Goal: Transaction & Acquisition: Purchase product/service

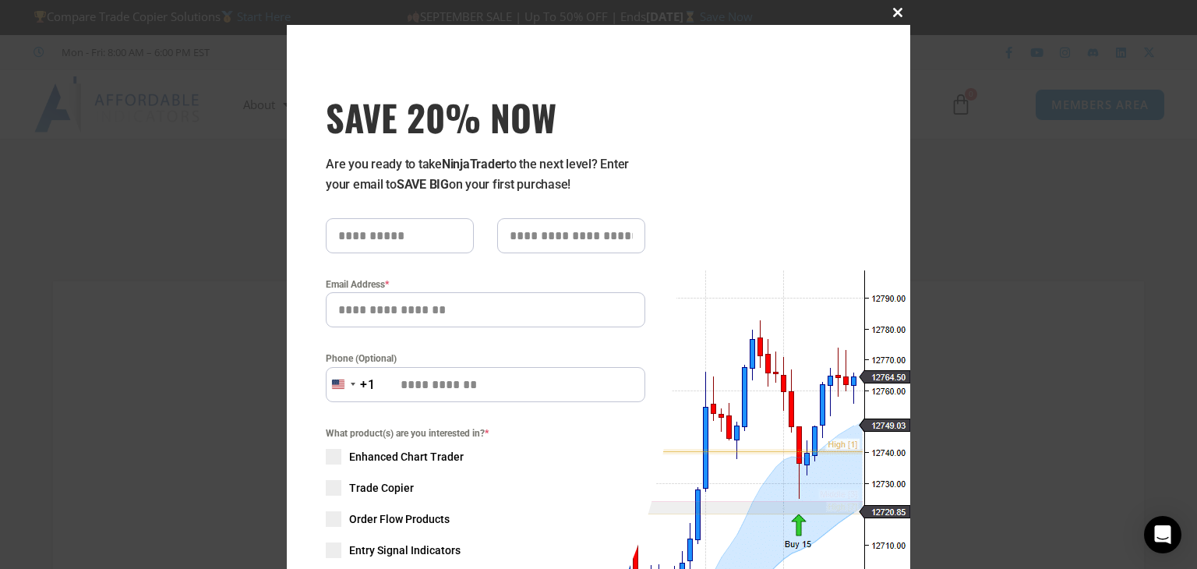
type input "**********"
click at [891, 13] on span "SAVE 20% NOW popup" at bounding box center [897, 12] width 25 height 9
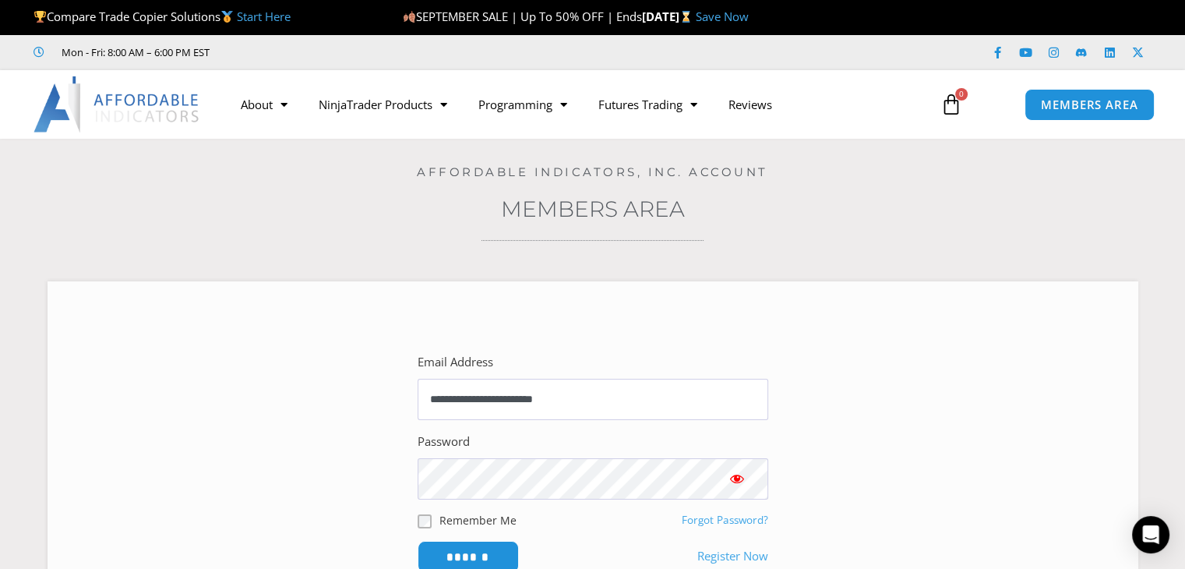
click at [955, 103] on icon at bounding box center [952, 105] width 22 height 22
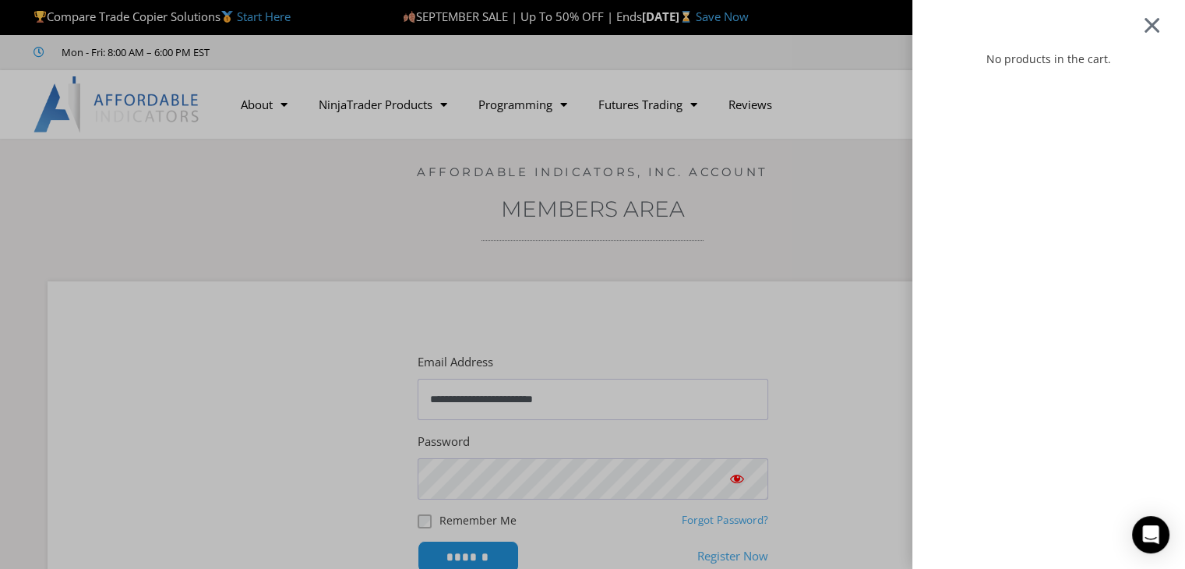
click at [1160, 23] on div at bounding box center [1151, 25] width 19 height 18
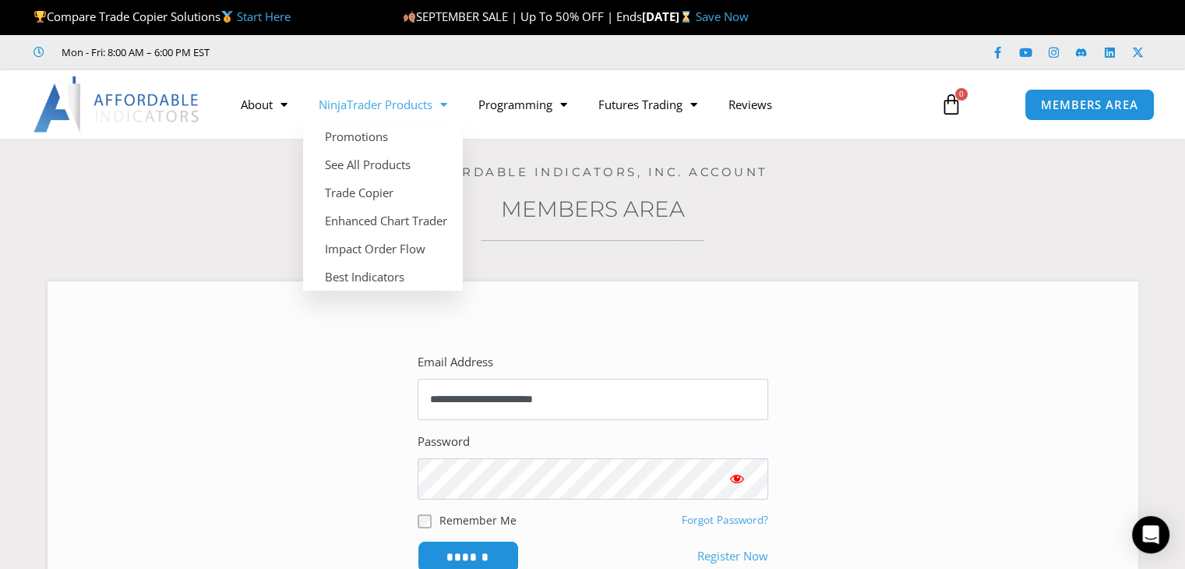
click at [443, 108] on span "Menu" at bounding box center [439, 104] width 15 height 27
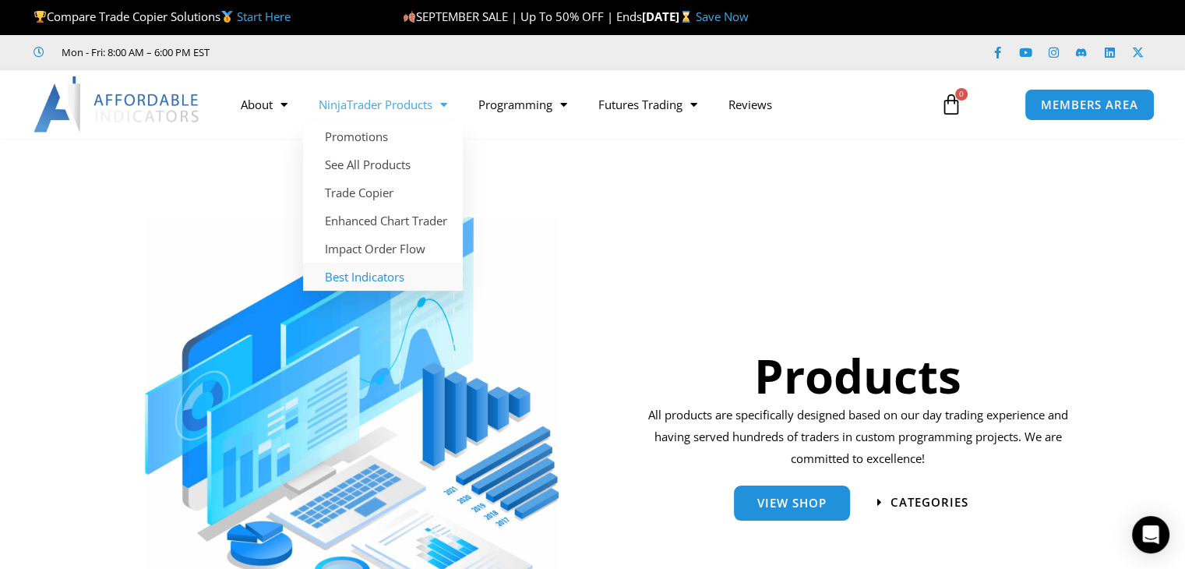
click at [362, 277] on link "Best Indicators" at bounding box center [383, 277] width 160 height 28
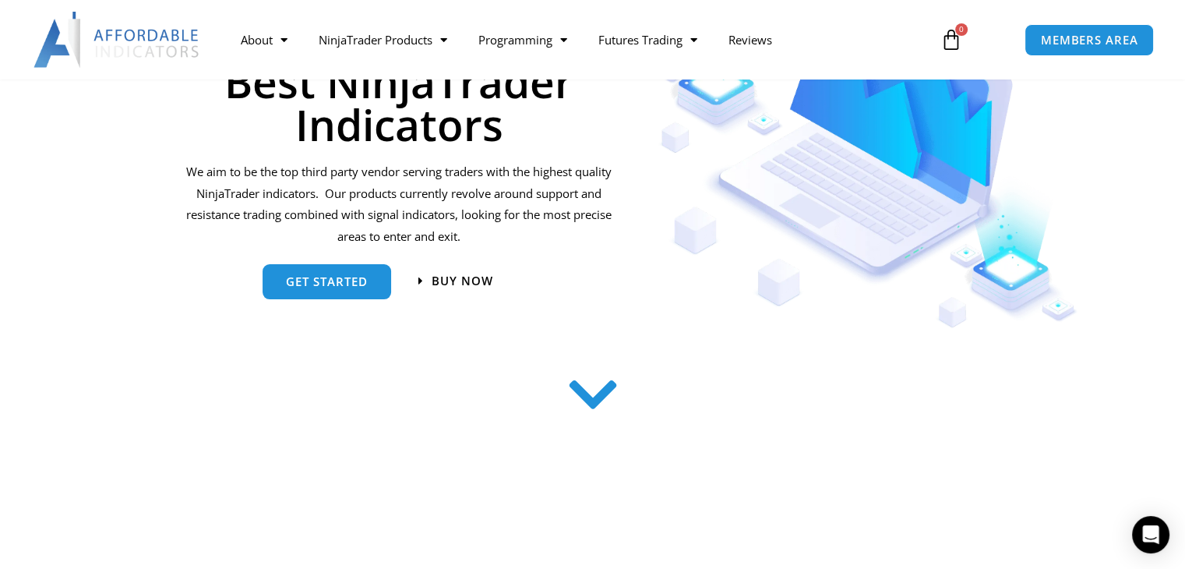
scroll to position [238, 0]
click at [592, 400] on icon at bounding box center [592, 394] width 55 height 55
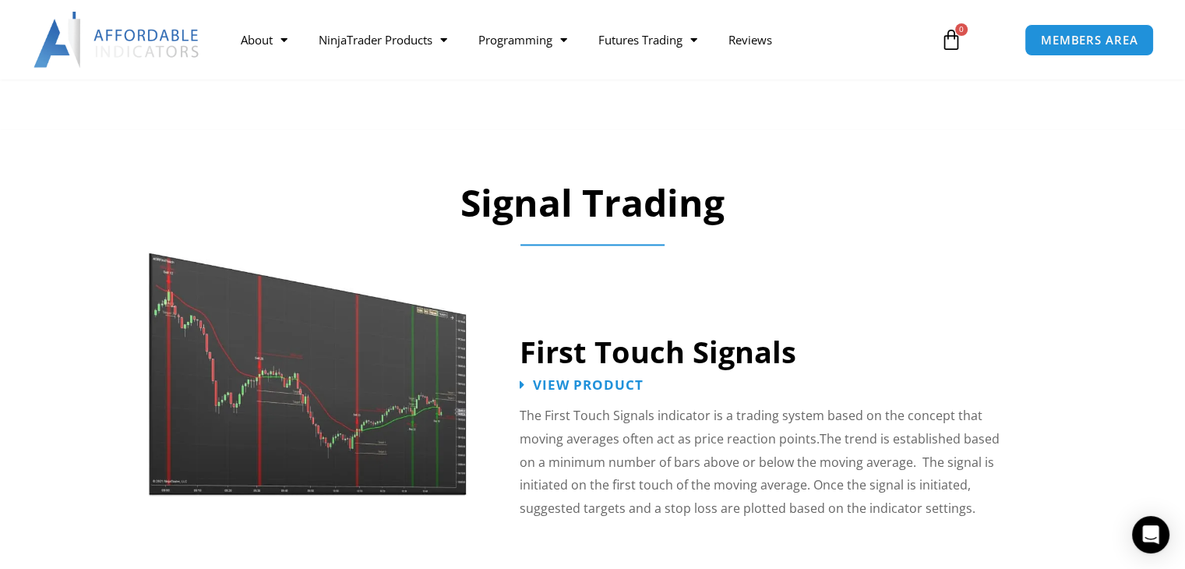
scroll to position [2358, 0]
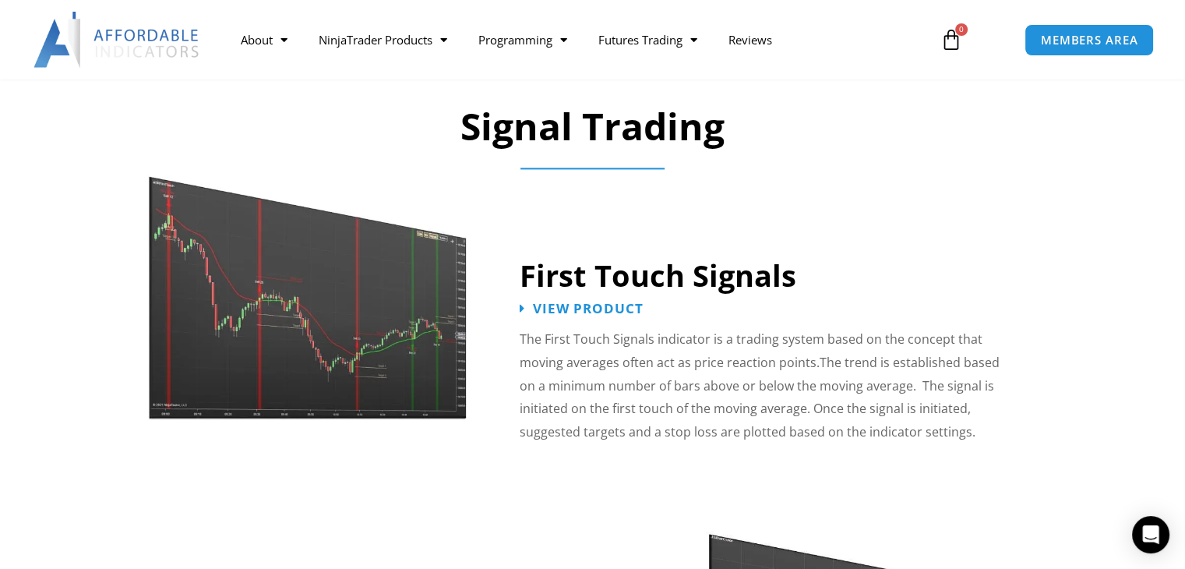
click at [470, 521] on div "Ichimoku Cloud Signals" at bounding box center [454, 551] width 489 height 167
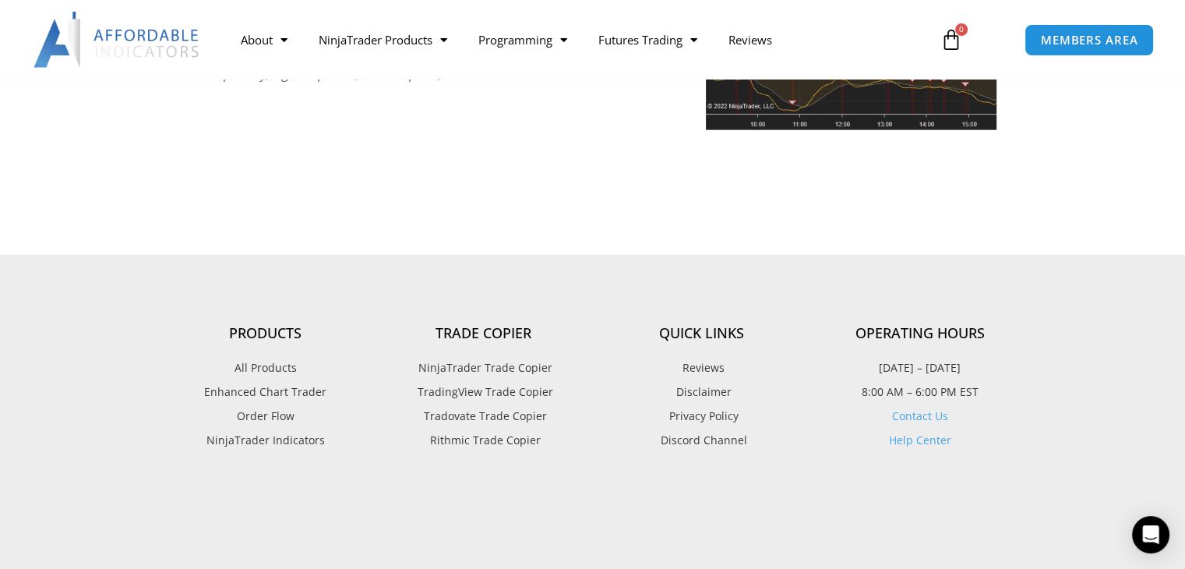
scroll to position [3749, 0]
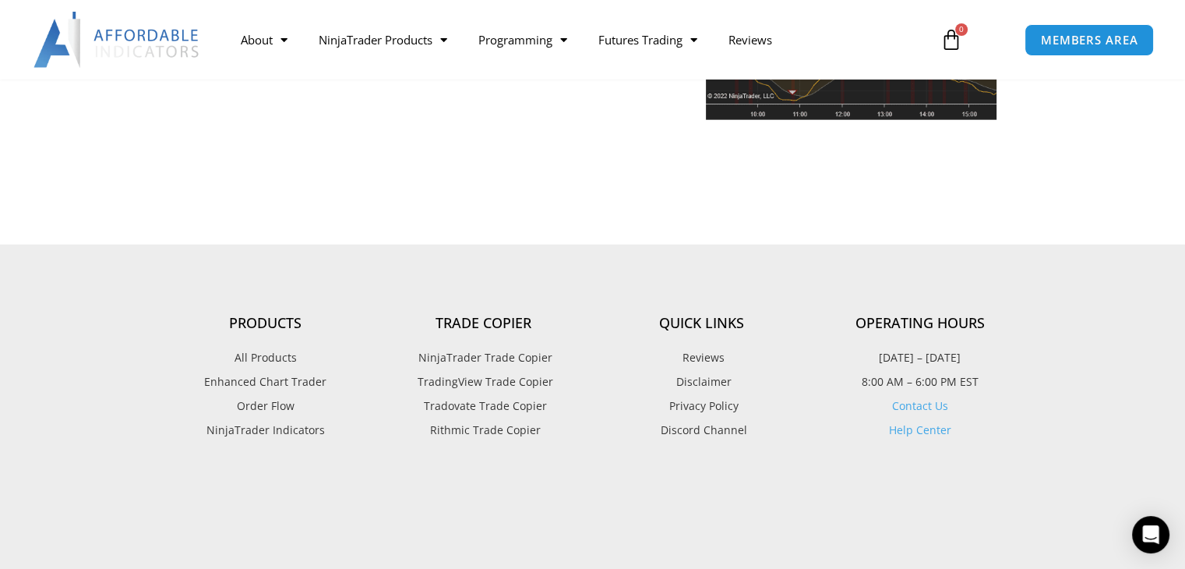
click at [273, 420] on span "NinjaTrader Indicators" at bounding box center [265, 430] width 118 height 20
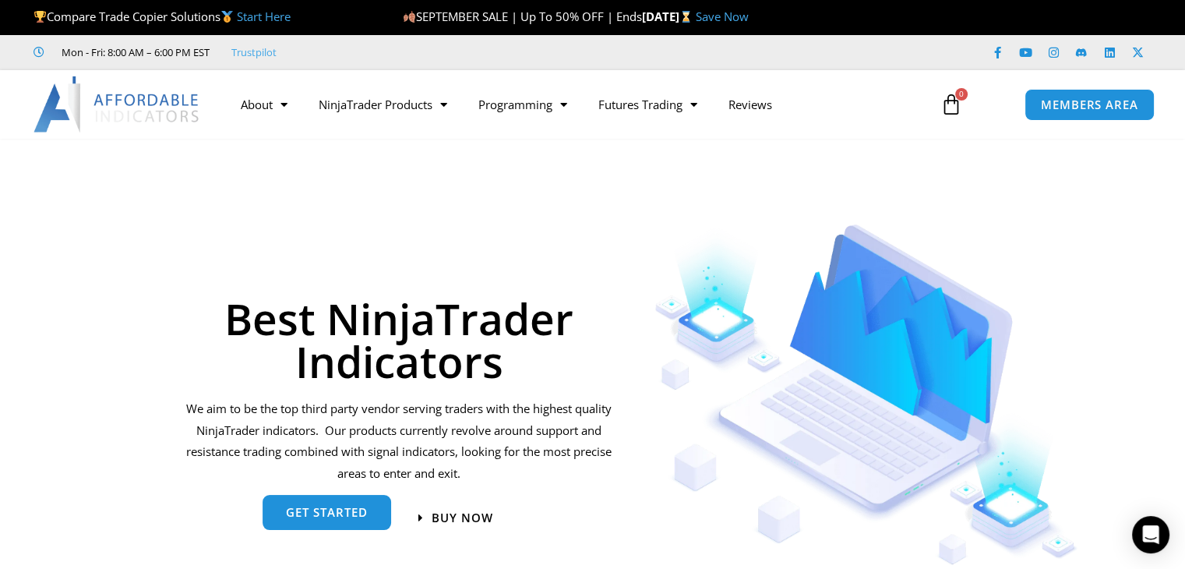
click at [337, 517] on span "get started" at bounding box center [327, 512] width 82 height 12
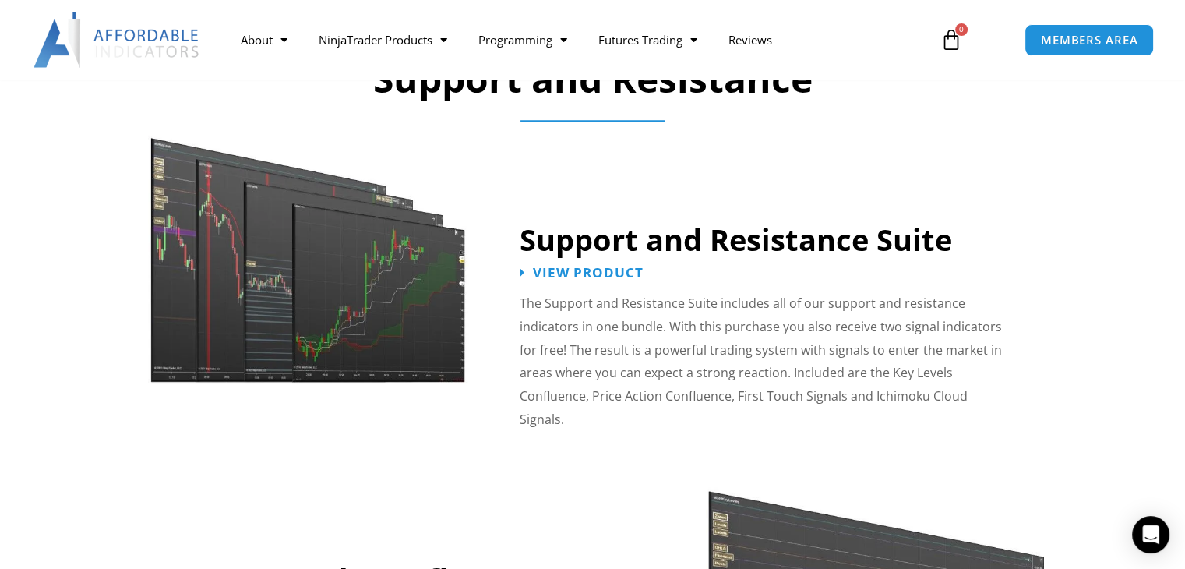
scroll to position [1311, 0]
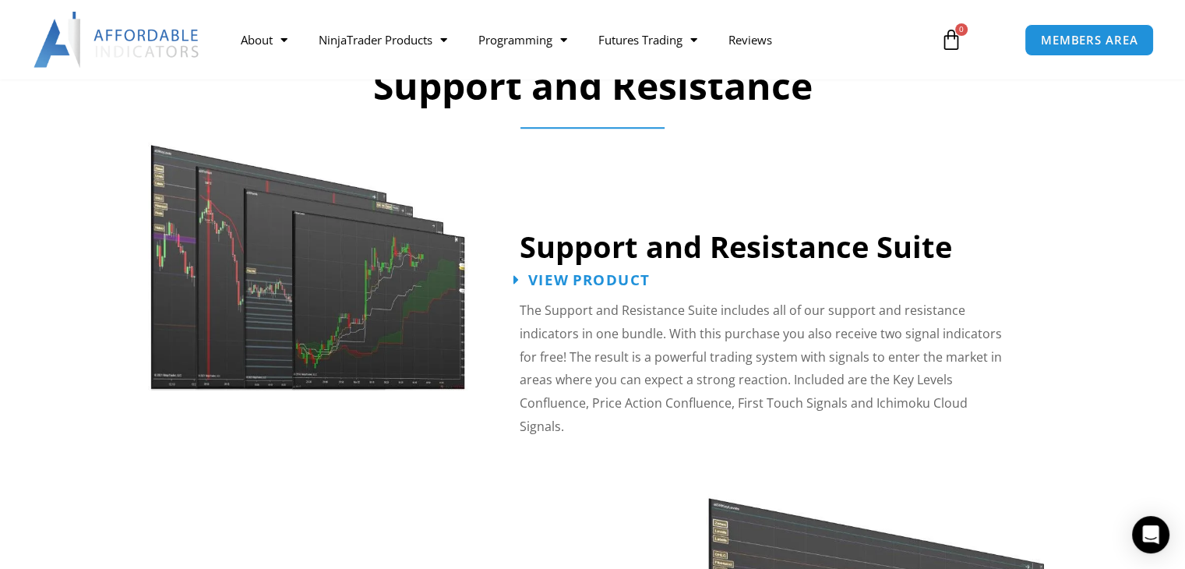
click at [583, 281] on span "View Product" at bounding box center [589, 280] width 122 height 15
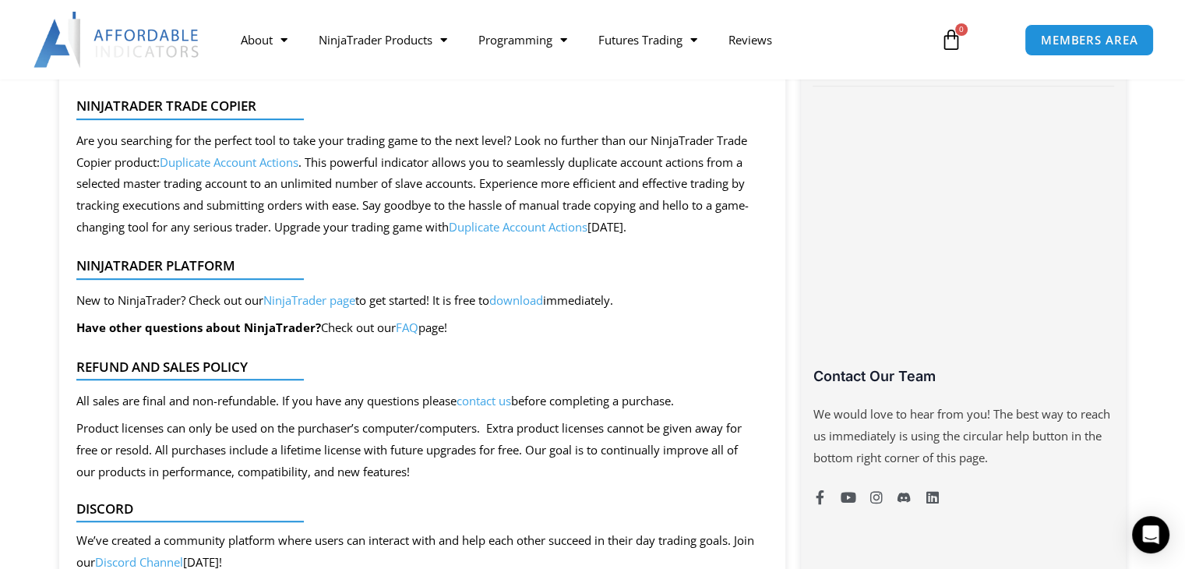
scroll to position [895, 0]
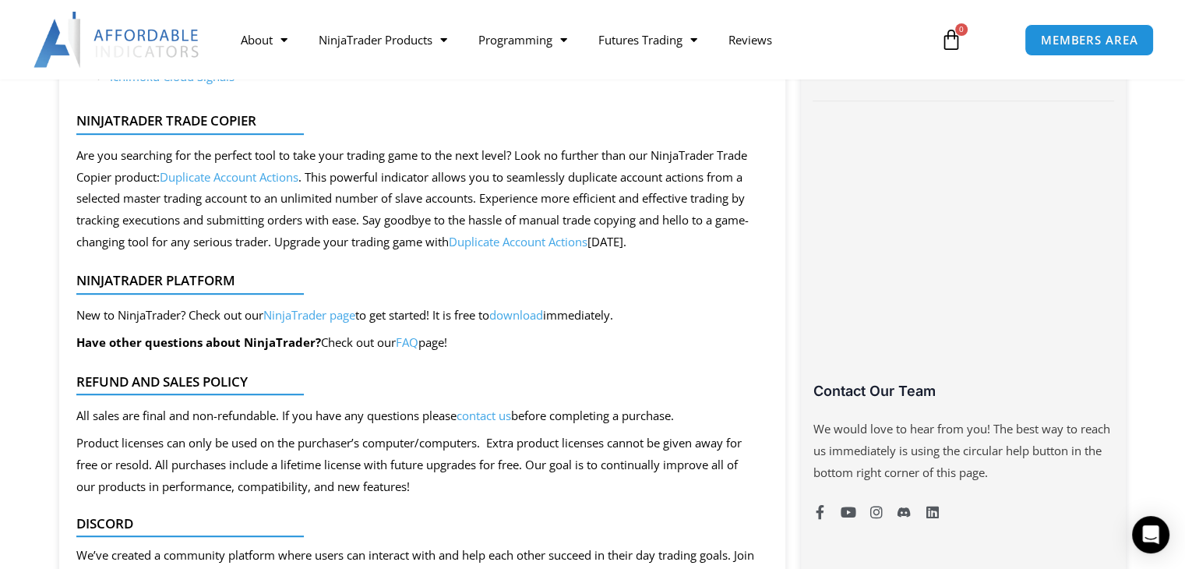
click at [520, 319] on link "download" at bounding box center [516, 315] width 54 height 16
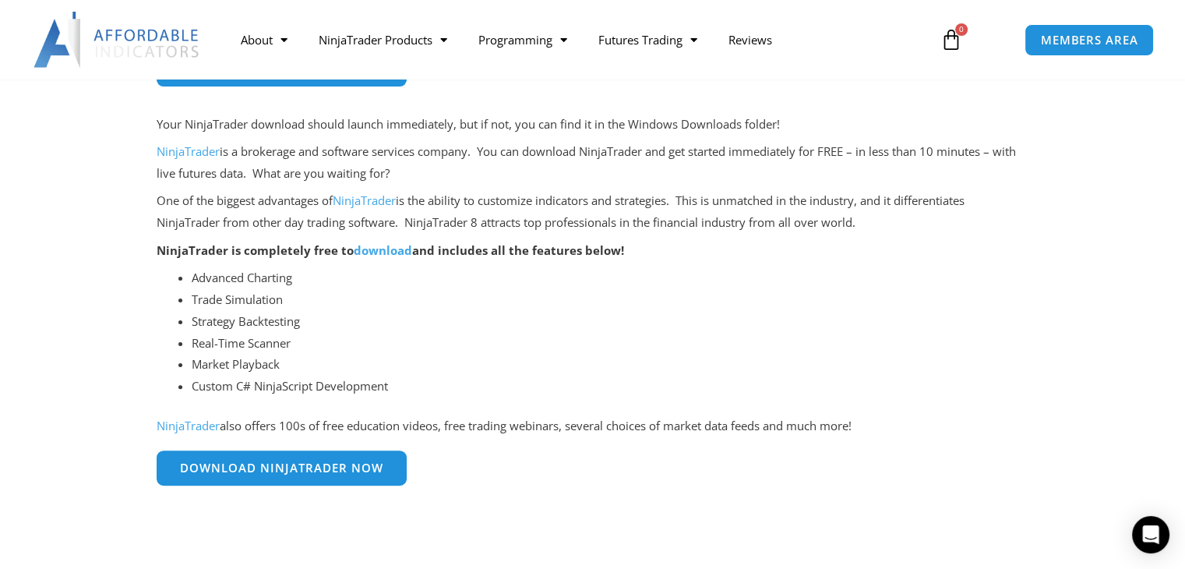
scroll to position [362, 0]
click at [372, 249] on link "download" at bounding box center [383, 250] width 58 height 16
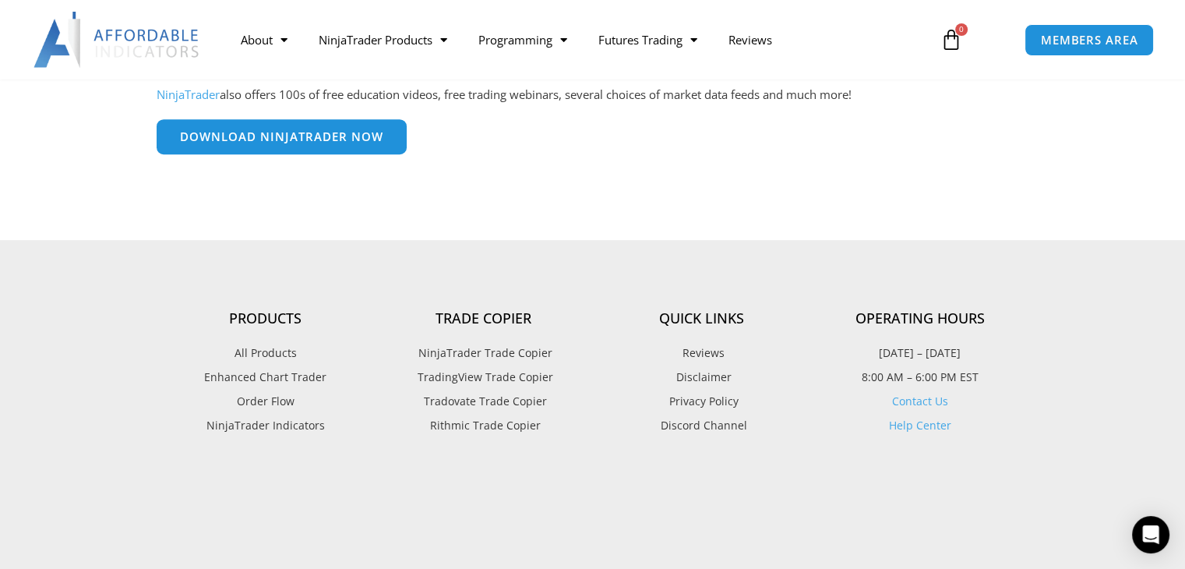
scroll to position [695, 0]
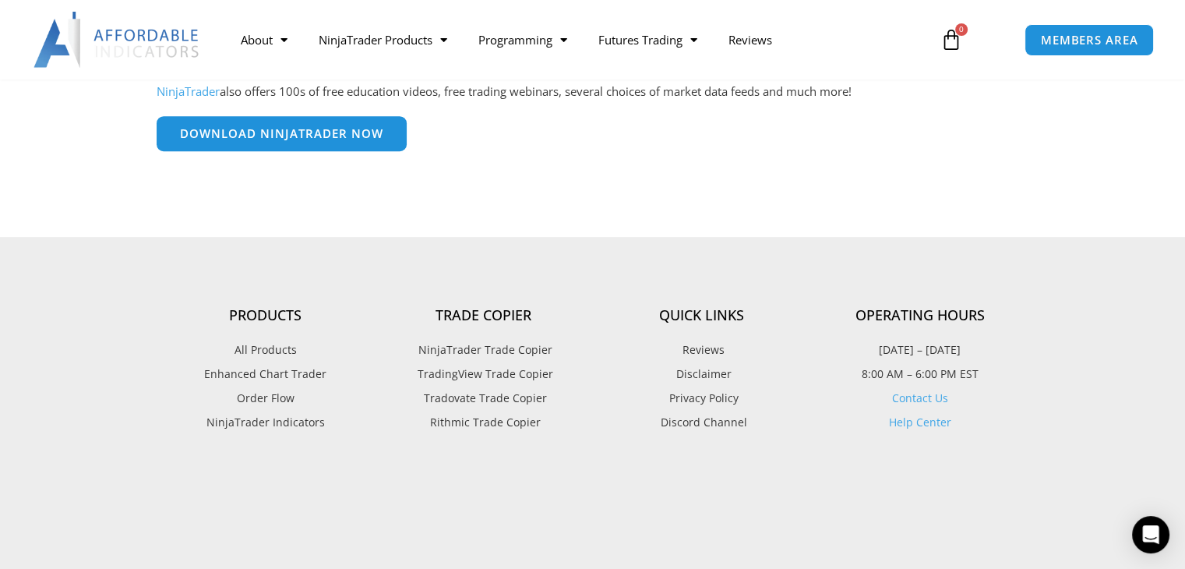
click at [495, 372] on span "TradingView Trade Copier" at bounding box center [483, 374] width 139 height 20
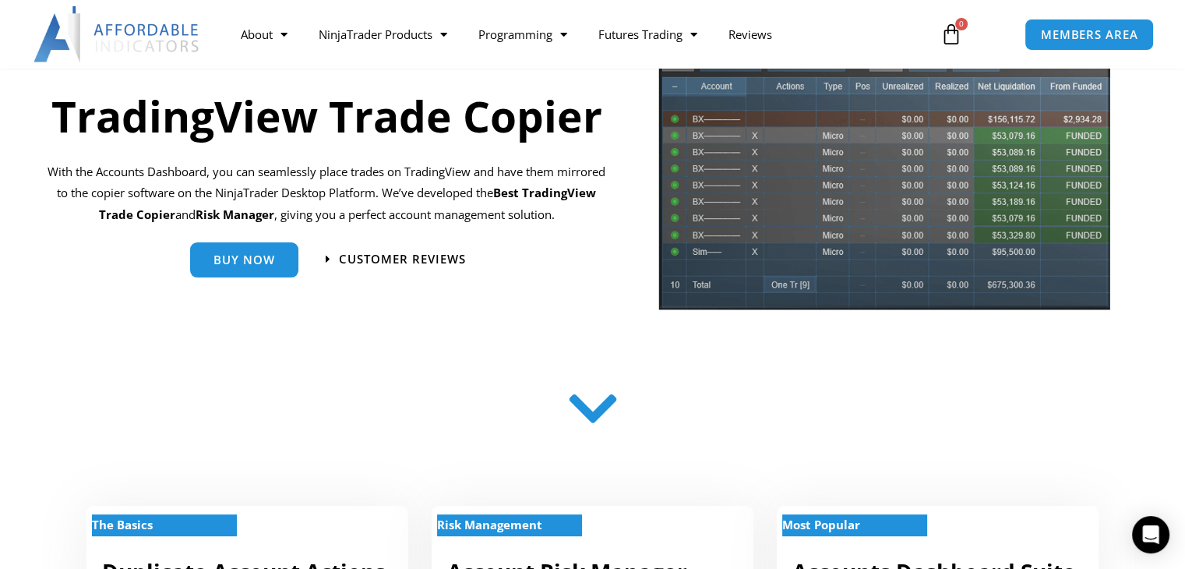
scroll to position [181, 0]
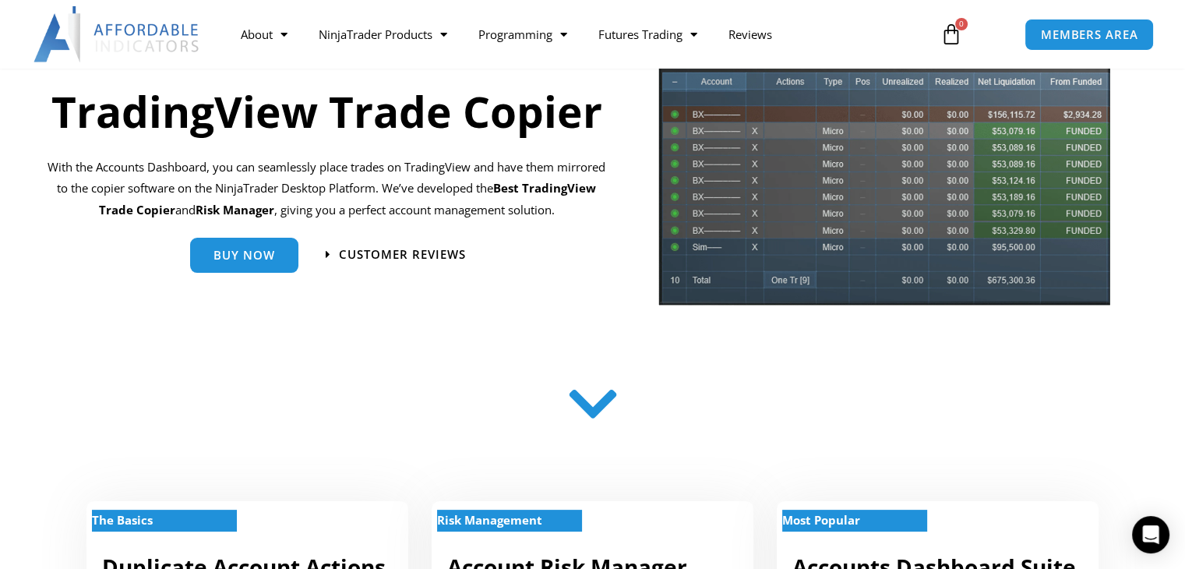
click at [595, 421] on icon at bounding box center [592, 403] width 55 height 55
click at [592, 412] on icon at bounding box center [592, 403] width 55 height 55
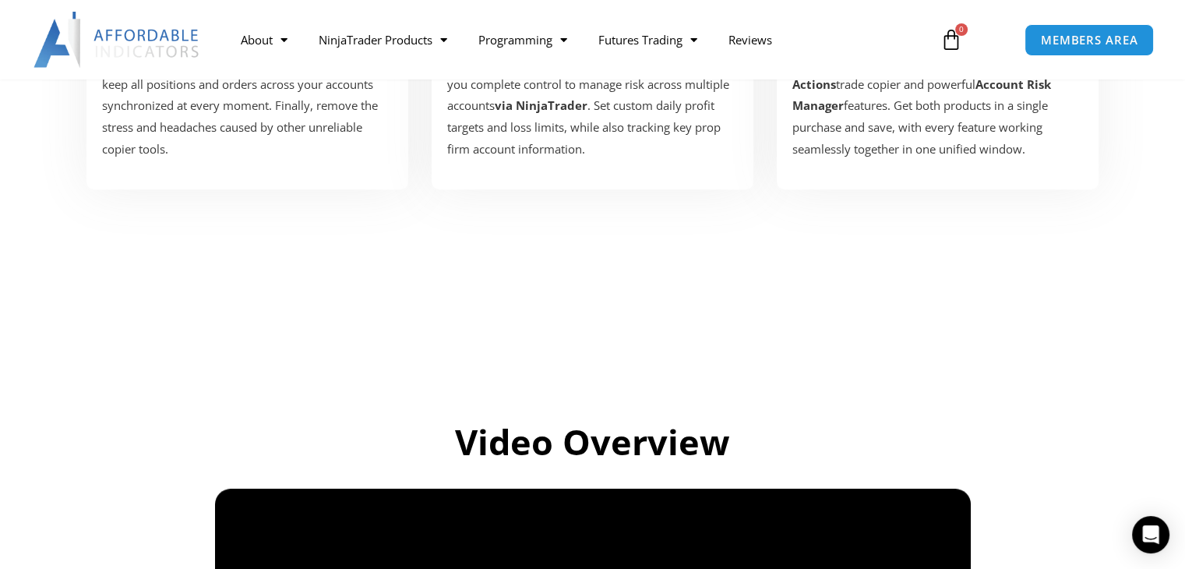
scroll to position [0, 0]
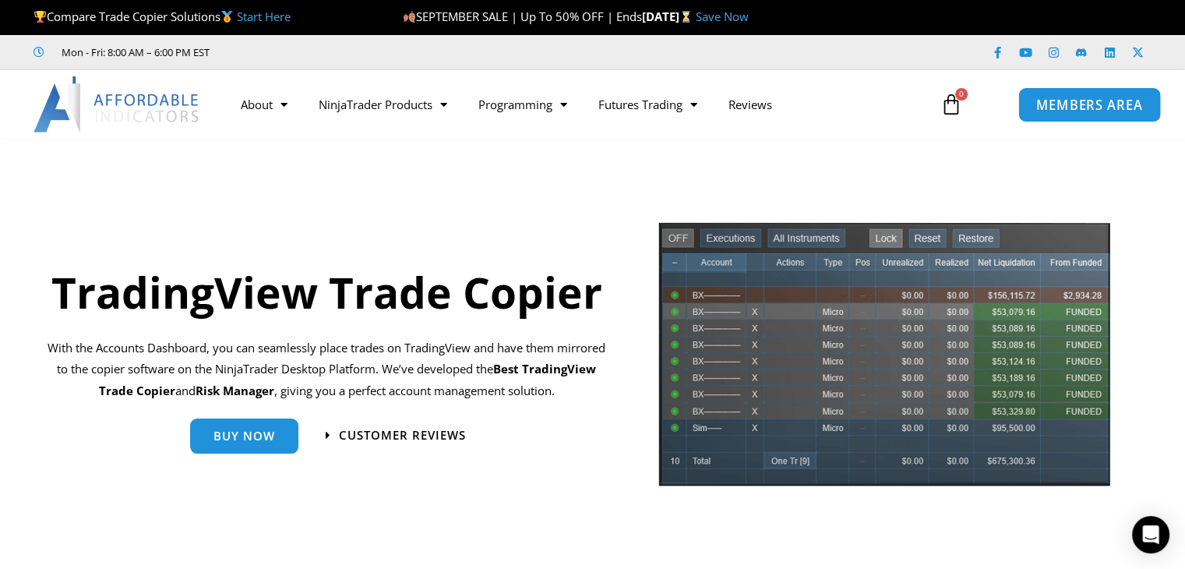
click at [1083, 105] on span "MEMBERS AREA" at bounding box center [1089, 104] width 107 height 13
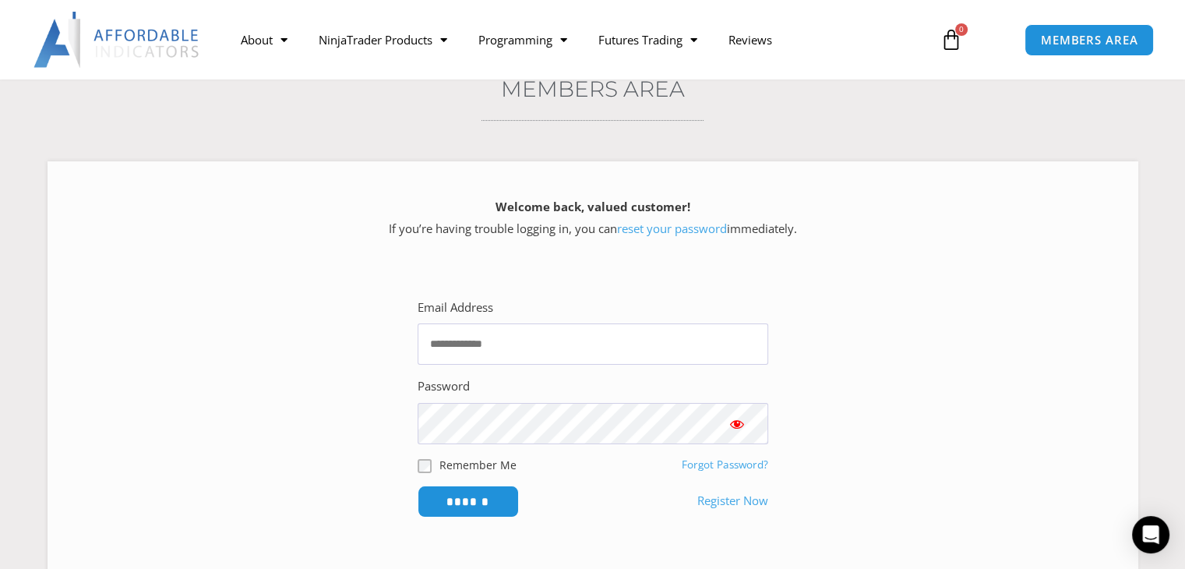
scroll to position [266, 0]
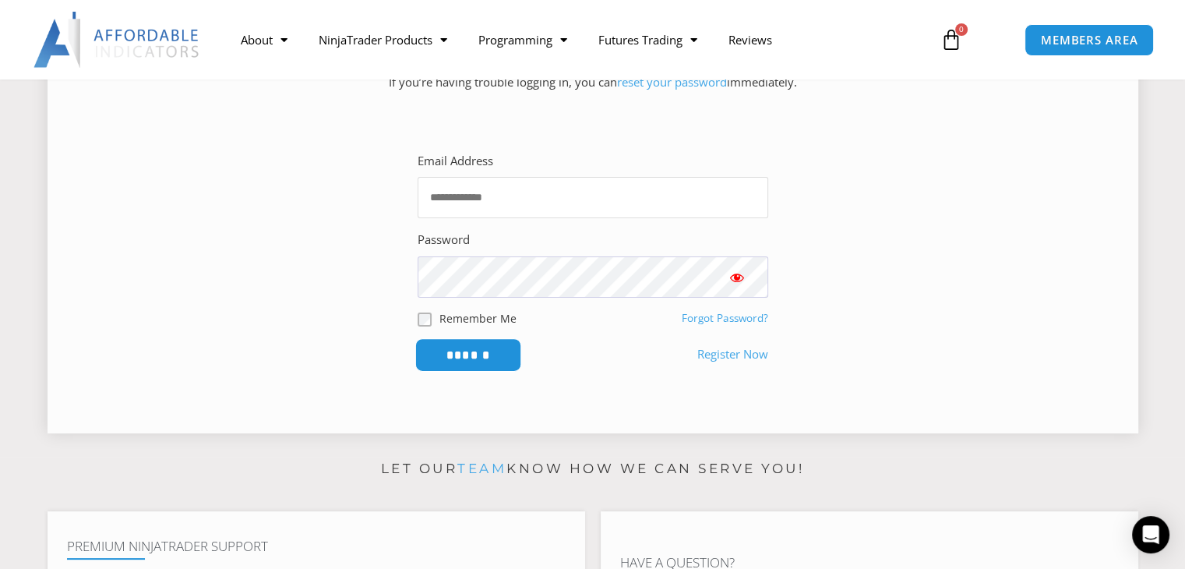
type input "**********"
click at [463, 349] on input "******" at bounding box center [468, 355] width 107 height 34
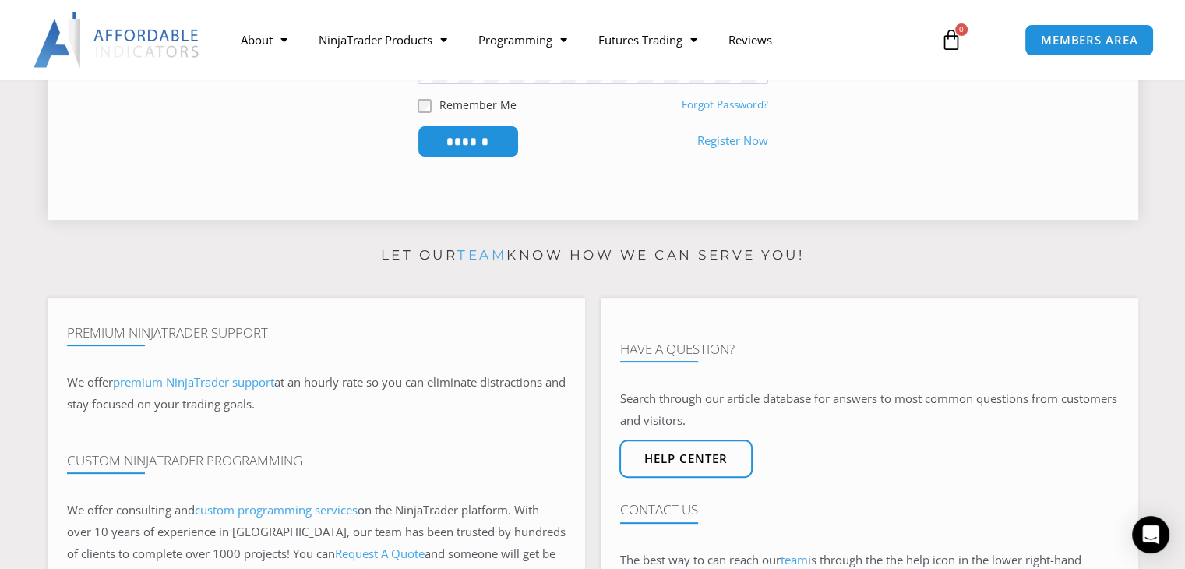
scroll to position [495, 0]
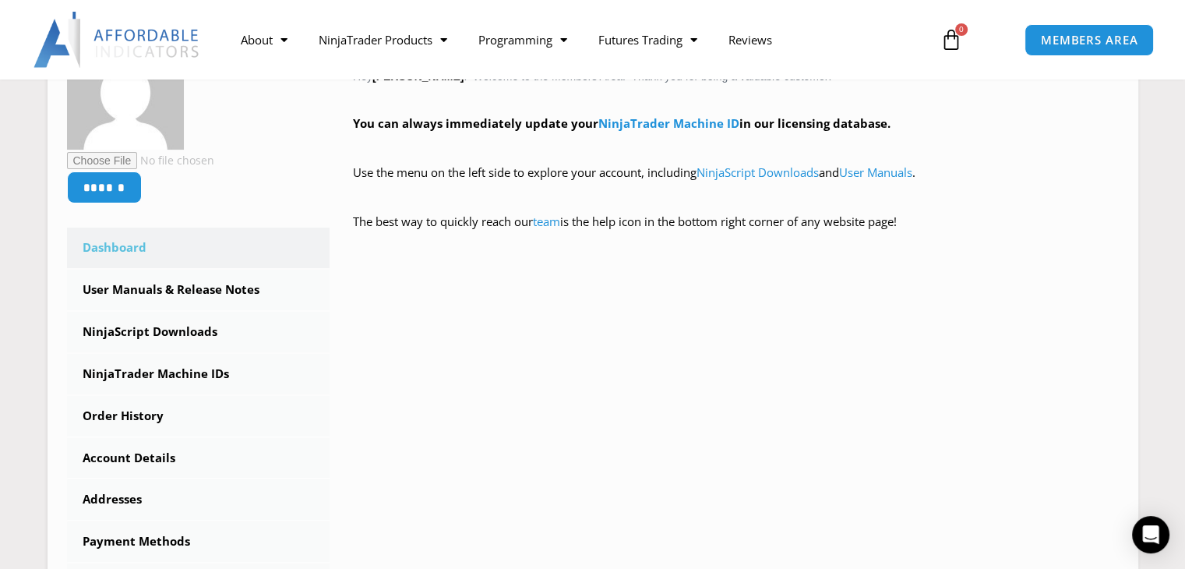
scroll to position [343, 0]
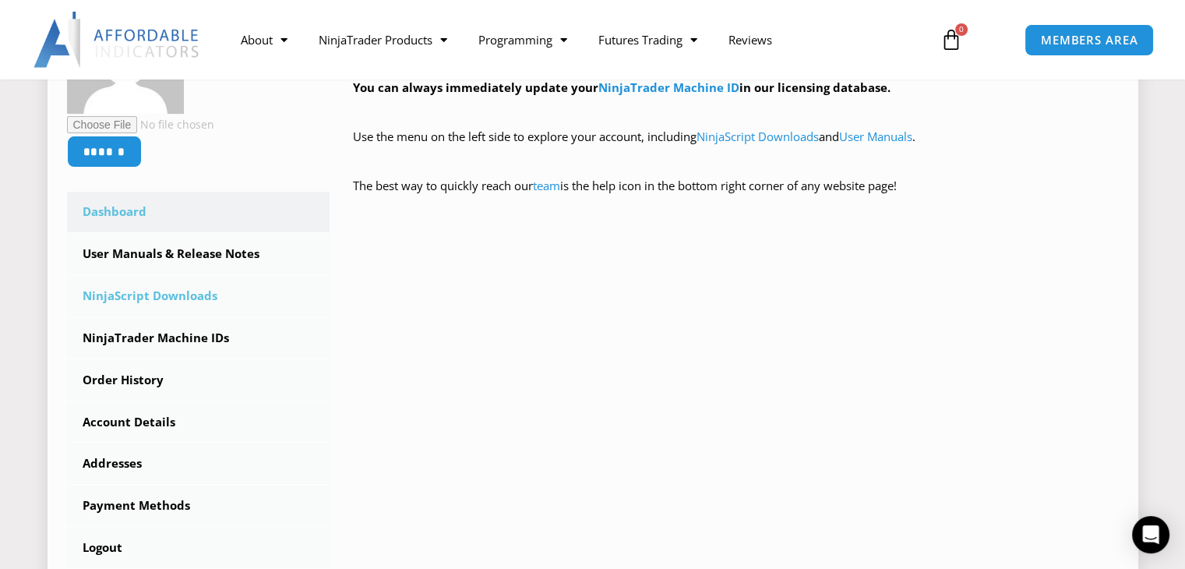
click at [151, 298] on link "NinjaScript Downloads" at bounding box center [198, 296] width 263 height 41
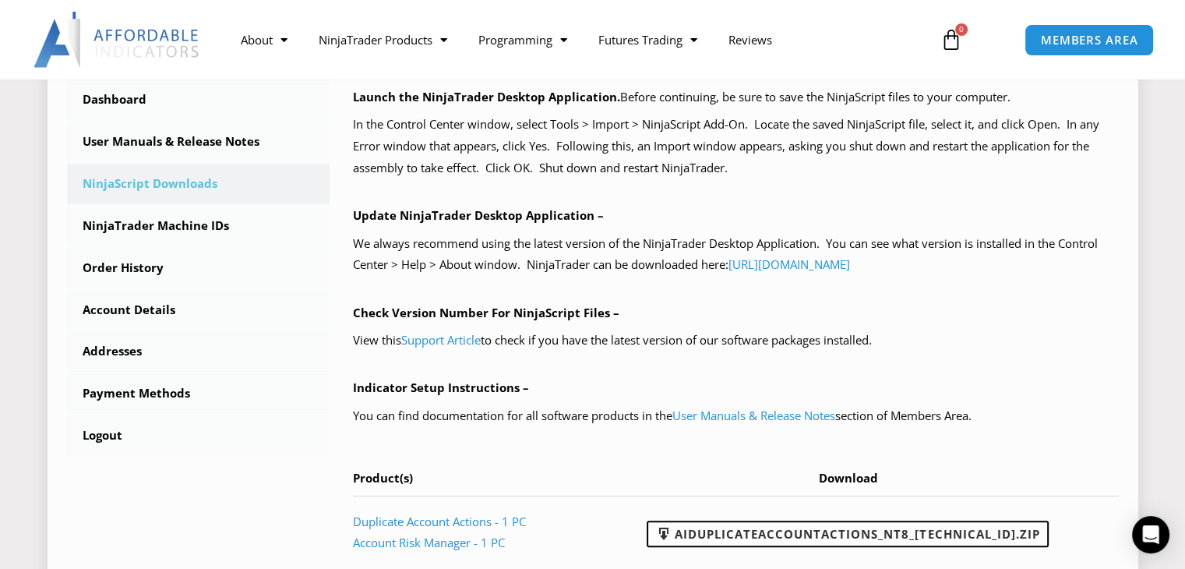
scroll to position [438, 0]
click at [140, 271] on link "Order History" at bounding box center [198, 269] width 263 height 41
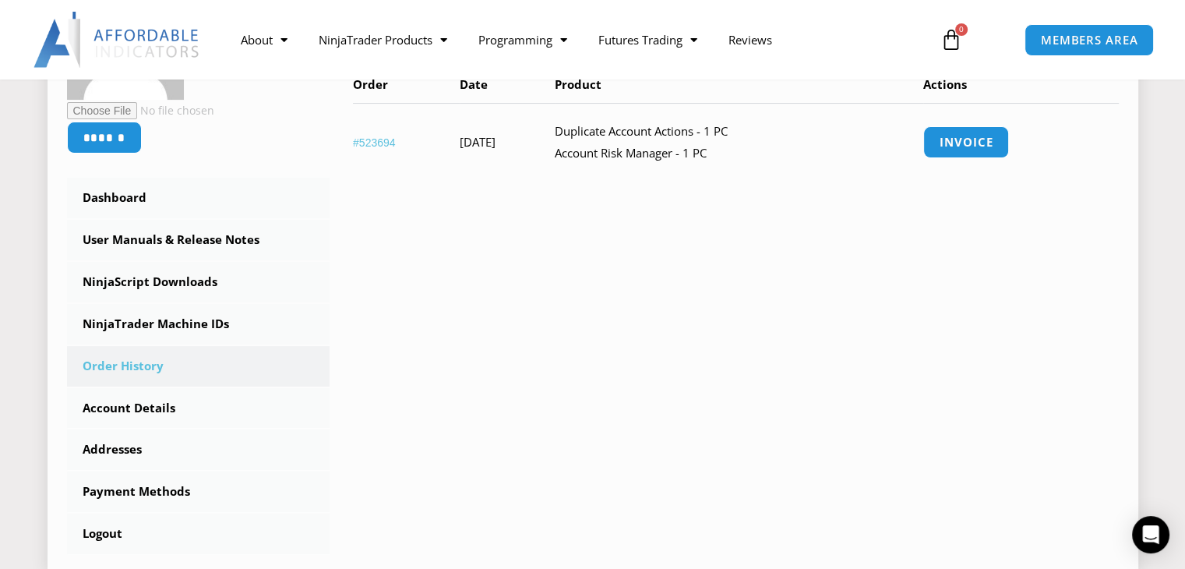
scroll to position [343, 0]
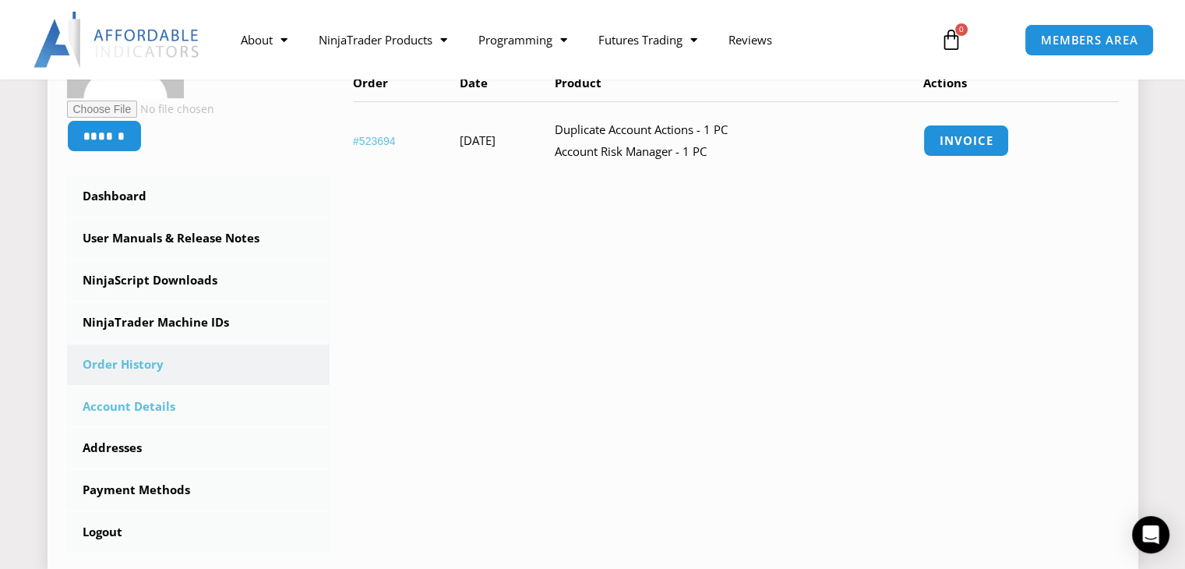
click at [140, 408] on link "Account Details" at bounding box center [198, 406] width 263 height 41
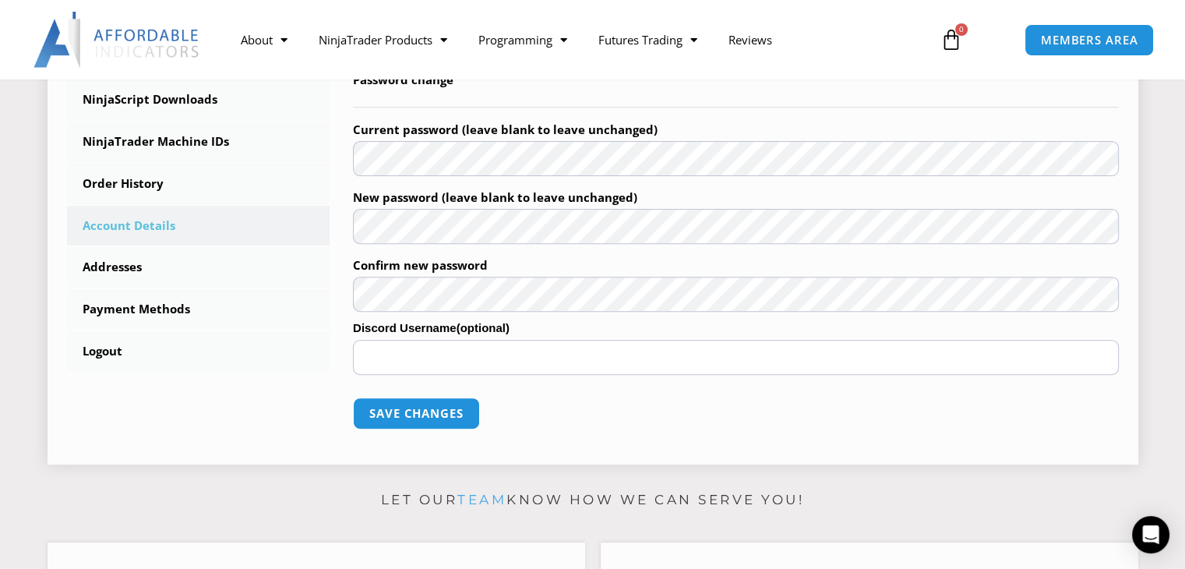
scroll to position [533, 0]
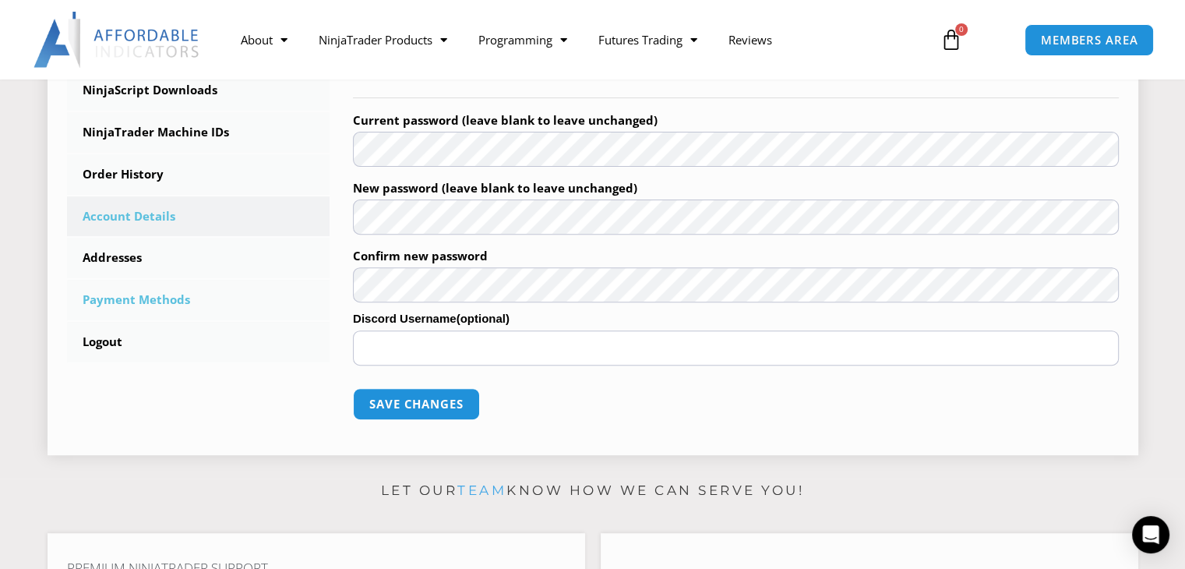
click at [137, 300] on link "Payment Methods" at bounding box center [198, 300] width 263 height 41
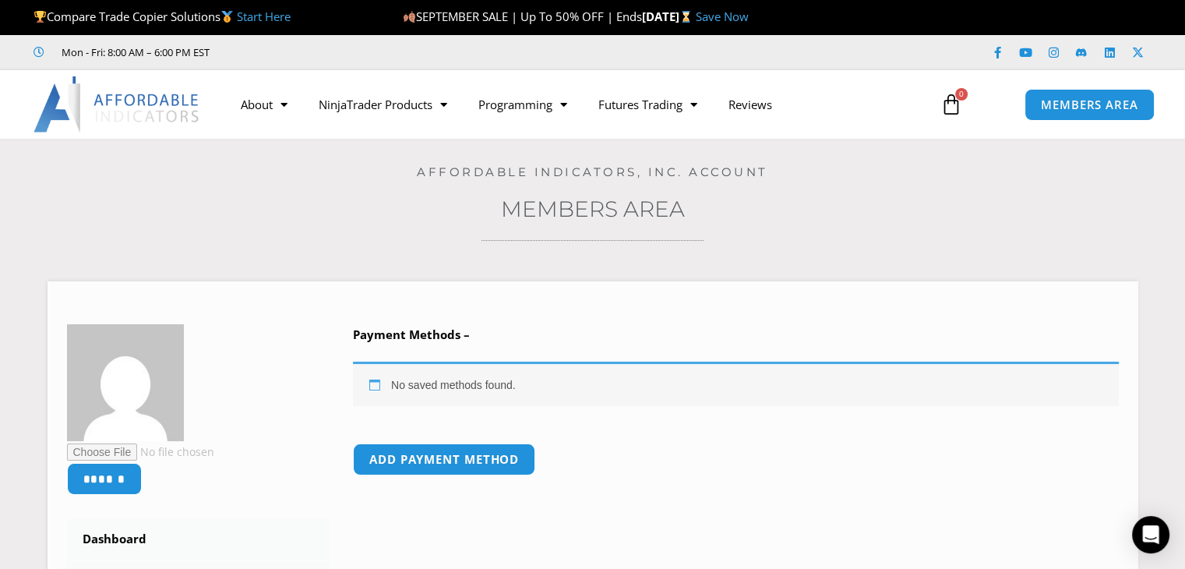
click at [258, 16] on link "Start Here" at bounding box center [264, 17] width 54 height 16
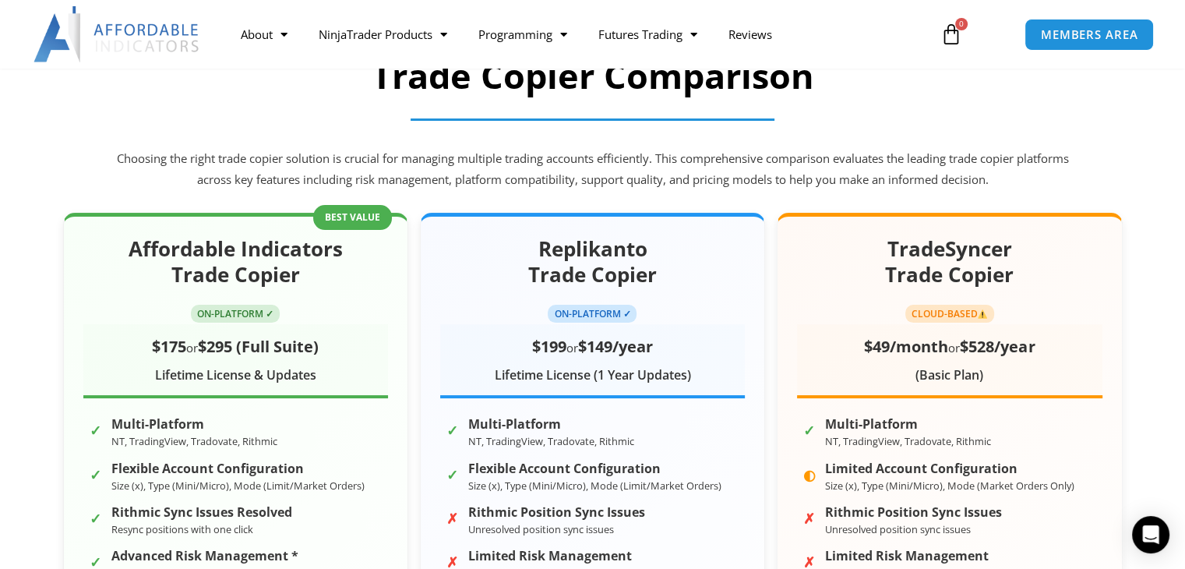
scroll to position [209, 0]
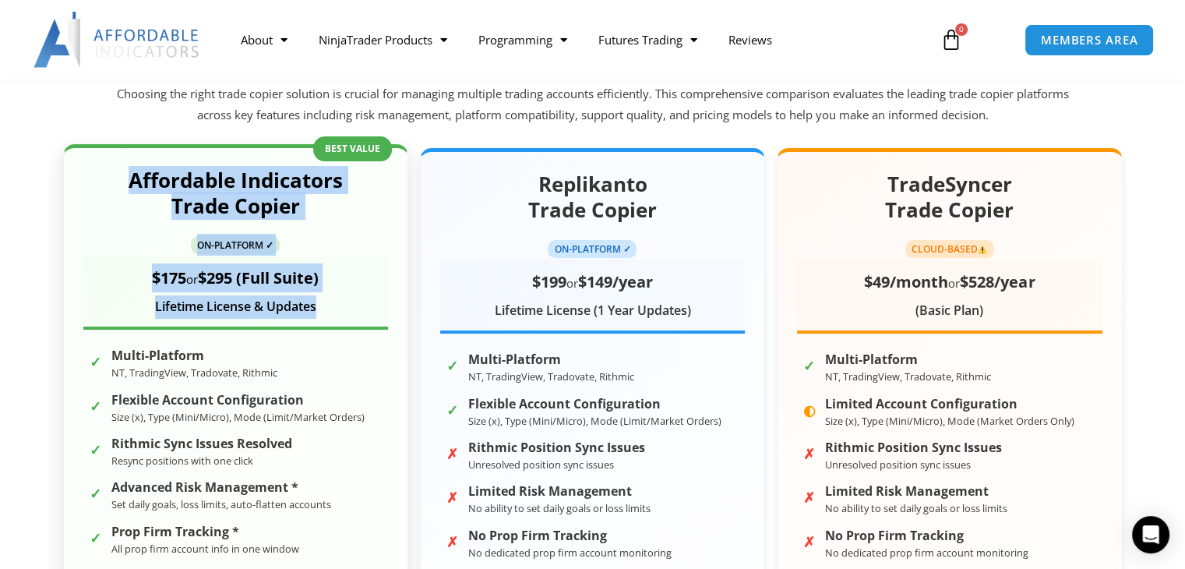
drag, startPoint x: 381, startPoint y: 309, endPoint x: 371, endPoint y: 190, distance: 119.7
click at [371, 190] on div "Affordable Indicators Trade Copier ON-PLATFORM ✓ $175 or $295 (Full Suite) Life…" at bounding box center [235, 249] width 305 height 162
click at [371, 190] on h2 "Affordable Indicators Trade Copier" at bounding box center [235, 194] width 305 height 53
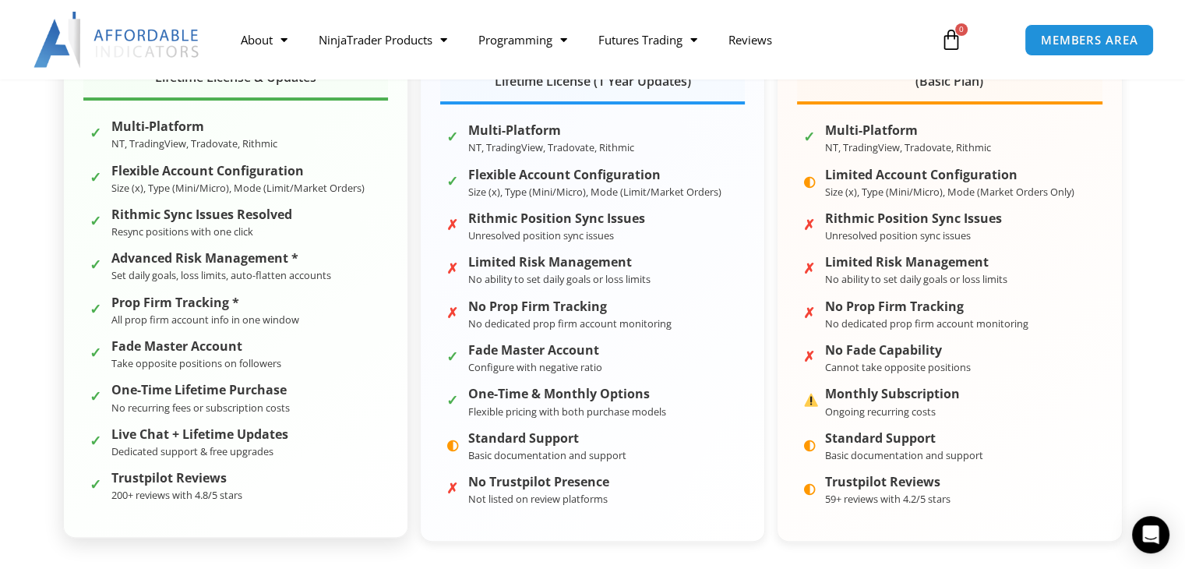
scroll to position [0, 0]
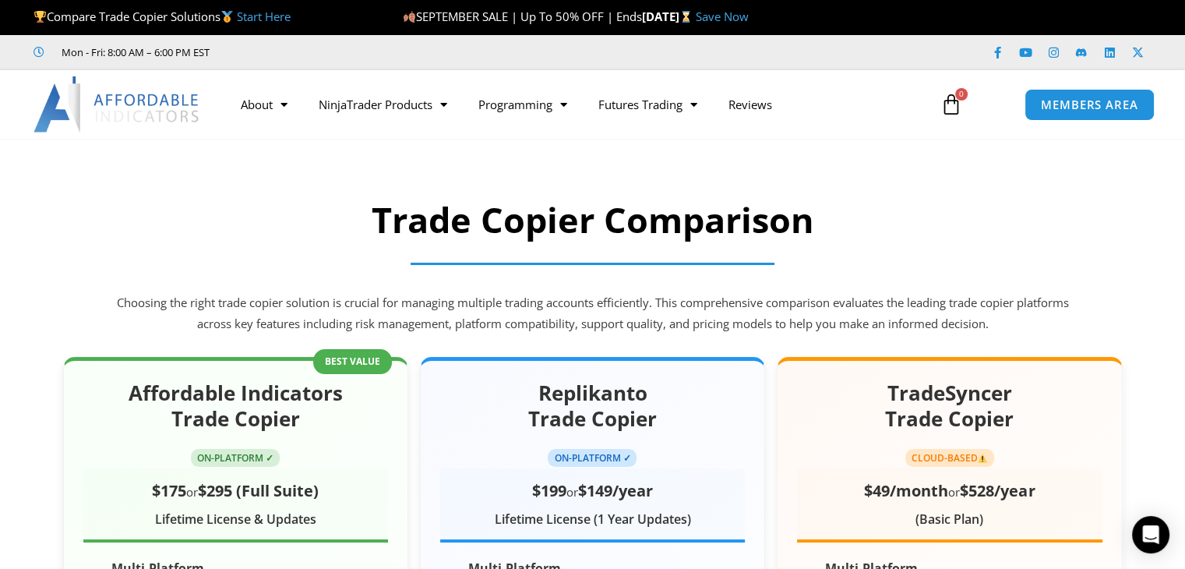
click at [749, 15] on link "Save Now" at bounding box center [722, 17] width 53 height 16
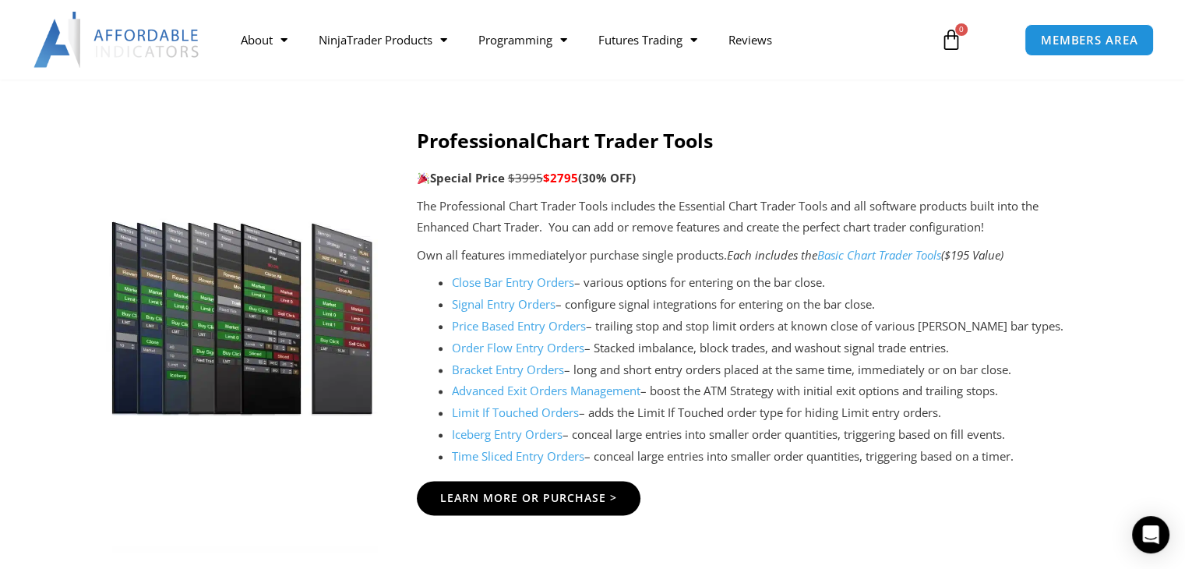
scroll to position [1866, 0]
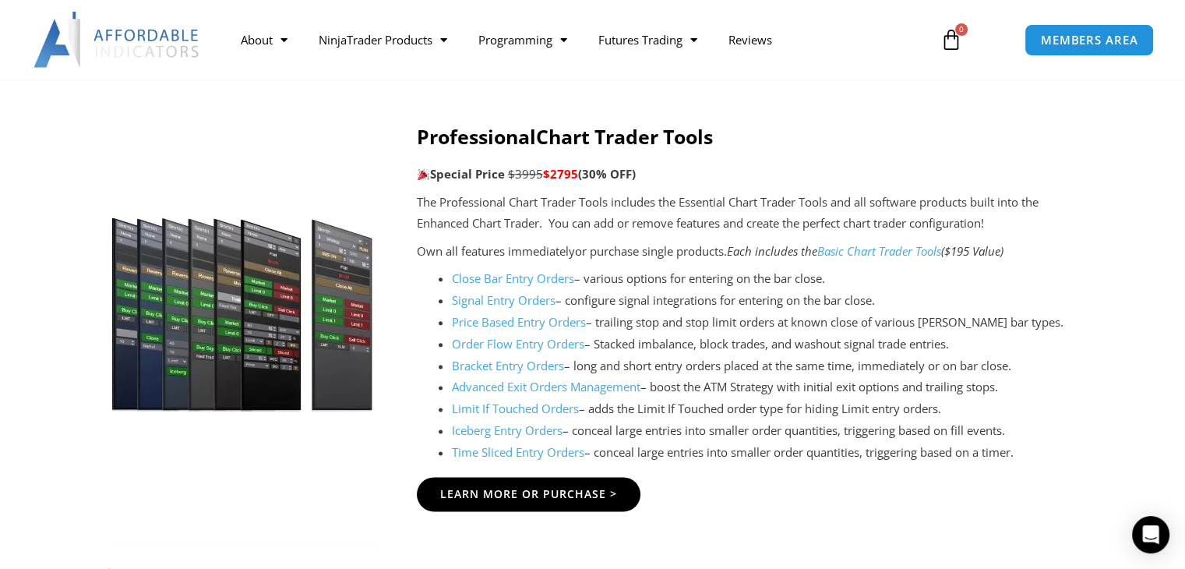
click at [509, 277] on link "Close Bar Entry Orders" at bounding box center [513, 278] width 122 height 16
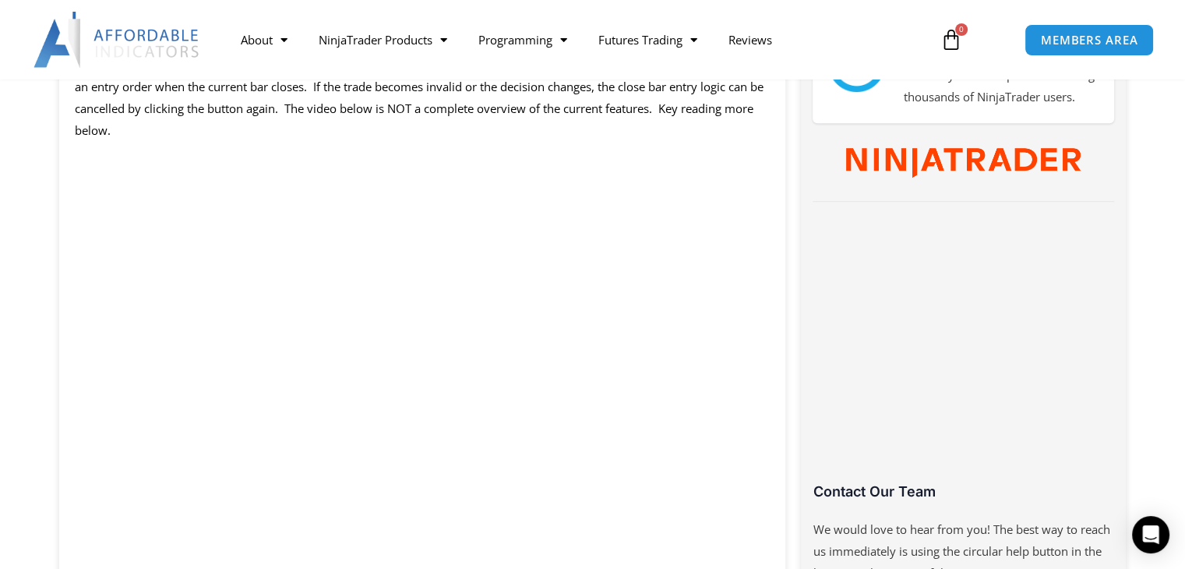
scroll to position [857, 0]
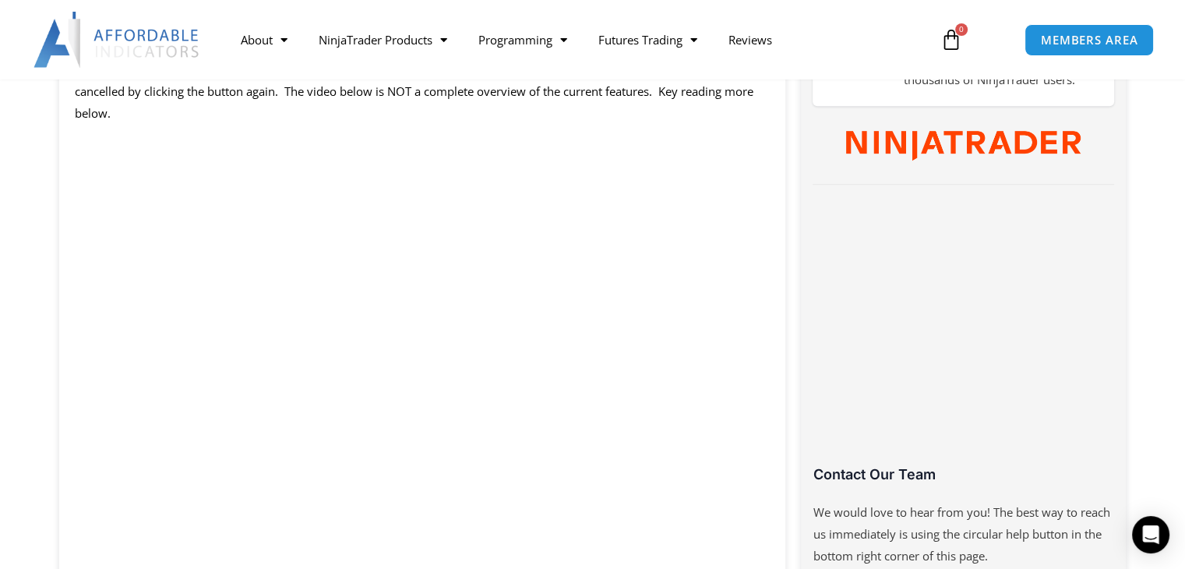
click at [705, 118] on p "Close Bar Entry Orders is a set a buttons to initiate trade entry immediately o…" at bounding box center [423, 70] width 696 height 108
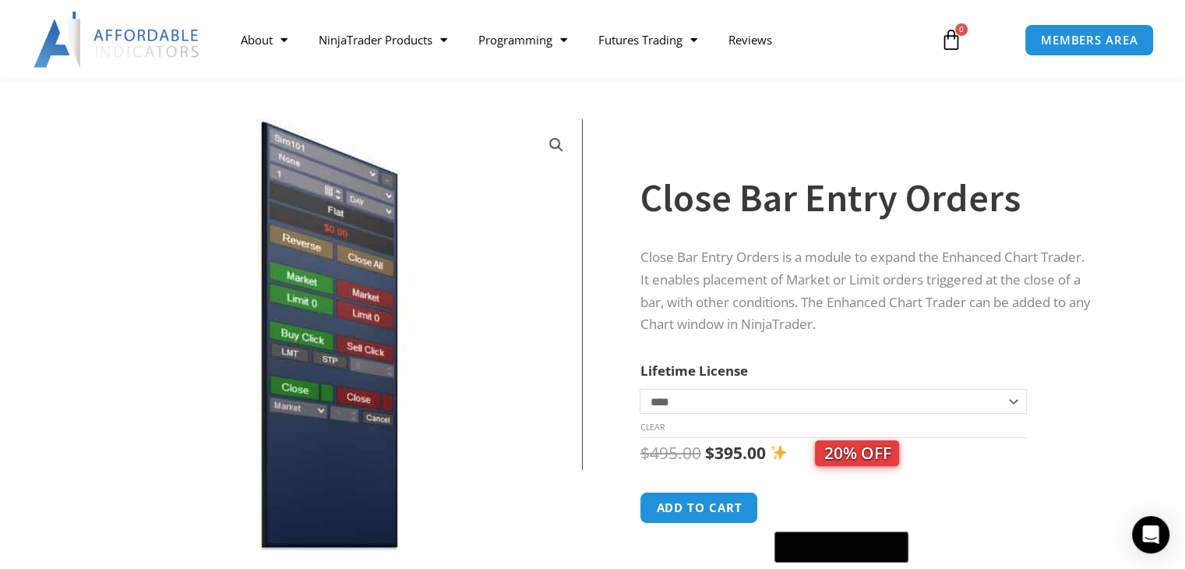
scroll to position [0, 0]
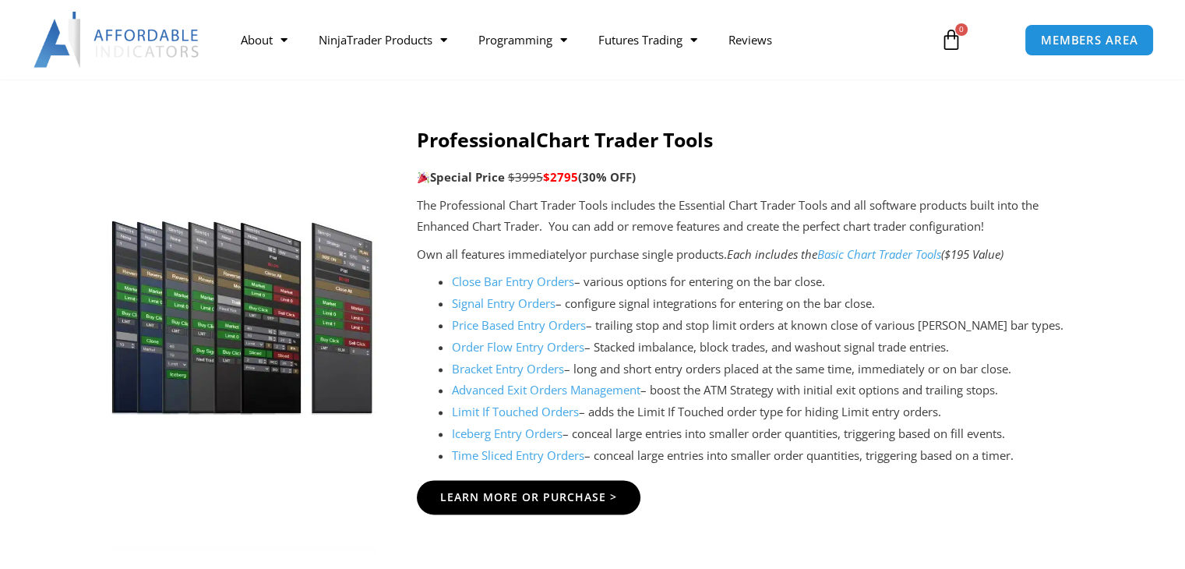
scroll to position [1866, 0]
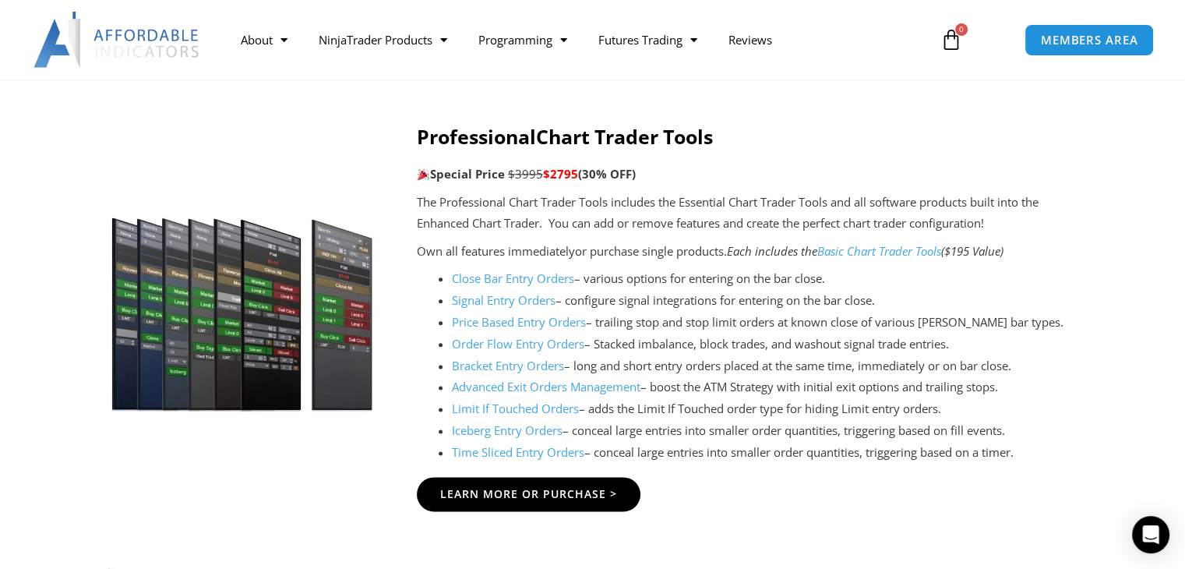
click at [486, 300] on link "Signal Entry Orders" at bounding box center [504, 300] width 104 height 16
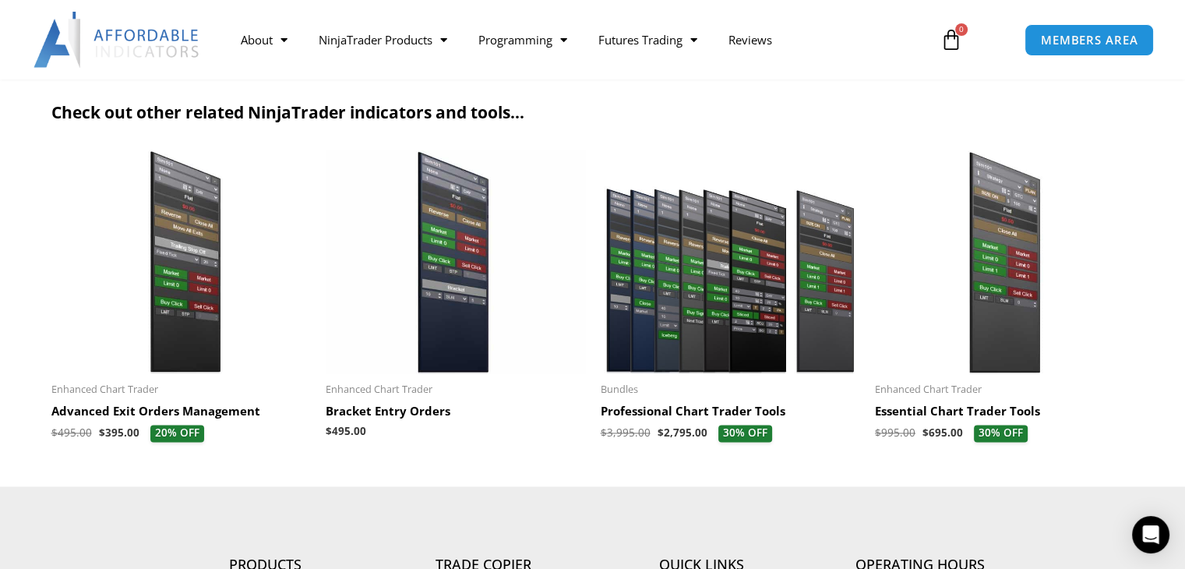
scroll to position [2179, 0]
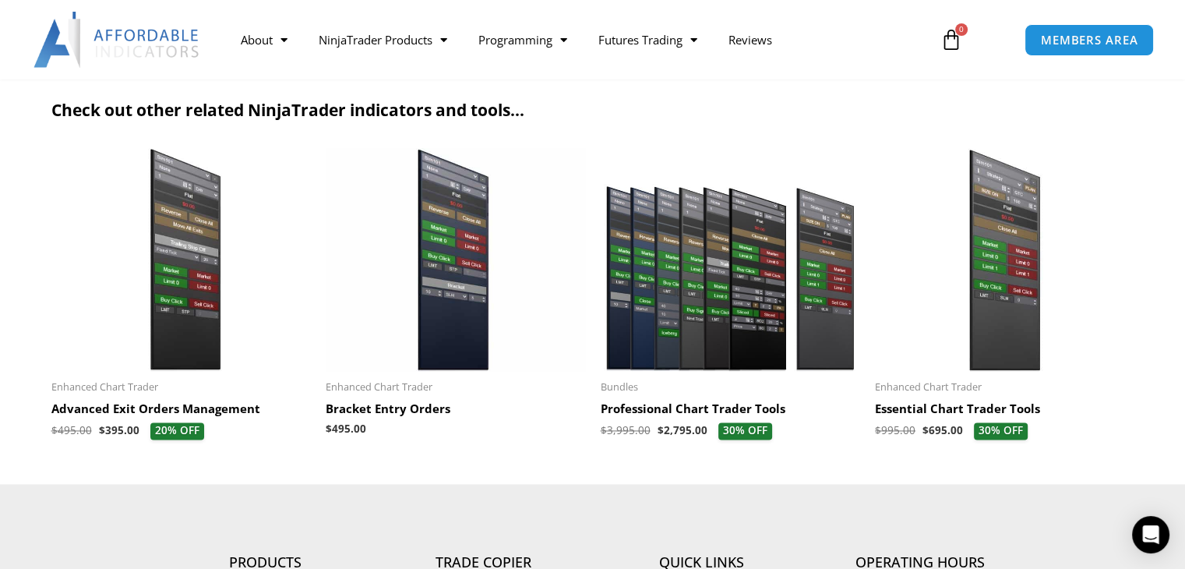
click at [764, 324] on img at bounding box center [730, 259] width 259 height 223
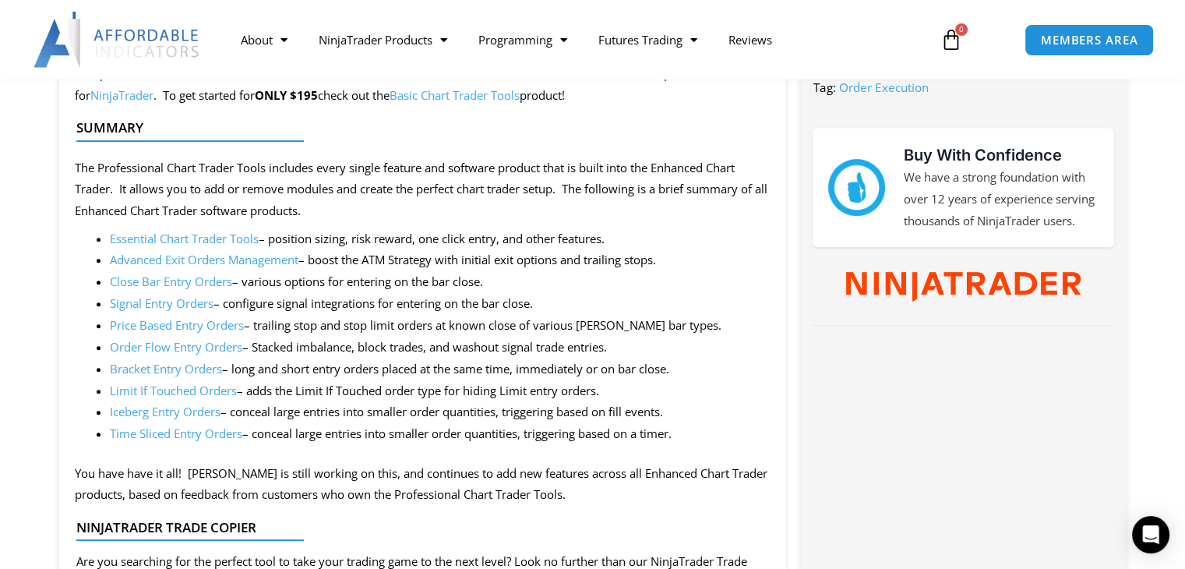
scroll to position [723, 0]
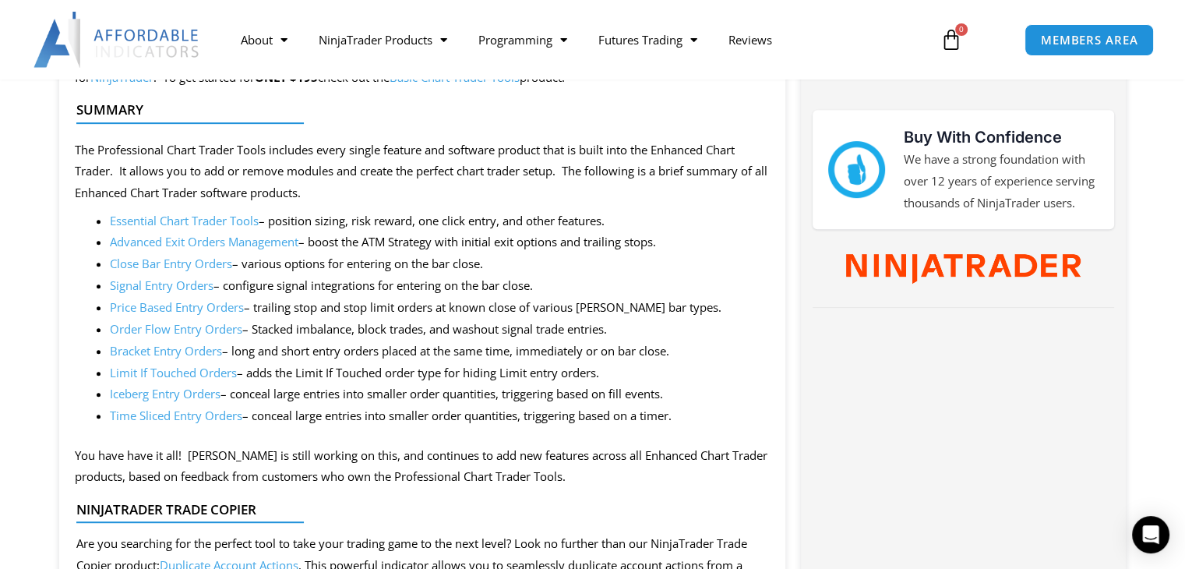
click at [207, 222] on link "Essential Chart Trader Tools" at bounding box center [184, 221] width 149 height 16
click at [159, 397] on link "Iceberg Entry Orders" at bounding box center [165, 394] width 111 height 16
click at [156, 419] on link "Time Sliced Entry Orders" at bounding box center [176, 416] width 132 height 16
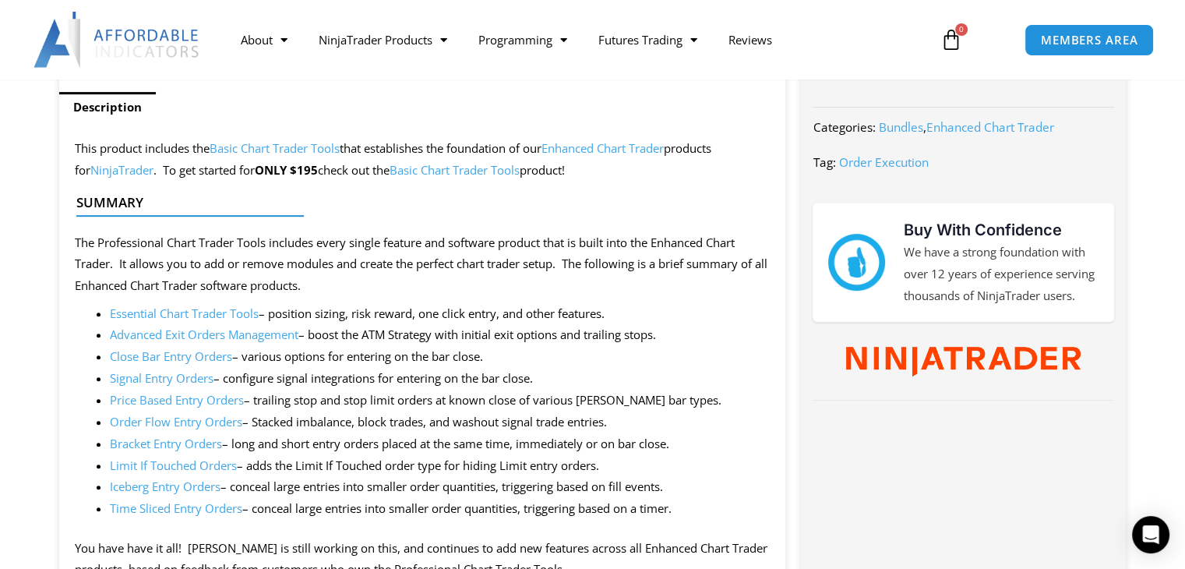
scroll to position [638, 0]
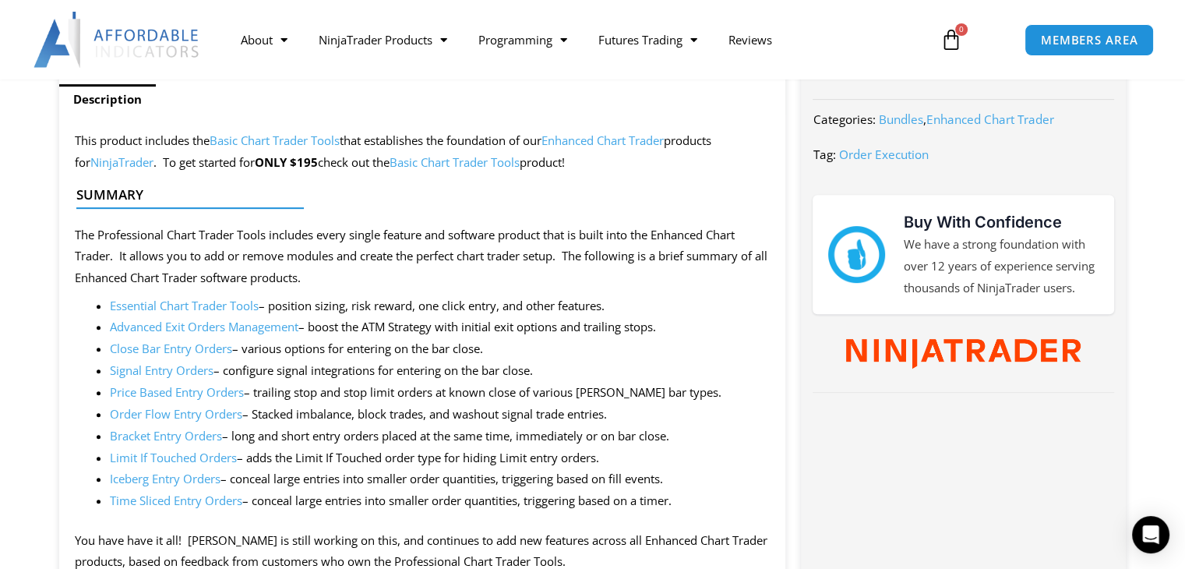
click at [288, 141] on link "Basic Chart Trader Tools" at bounding box center [275, 140] width 130 height 16
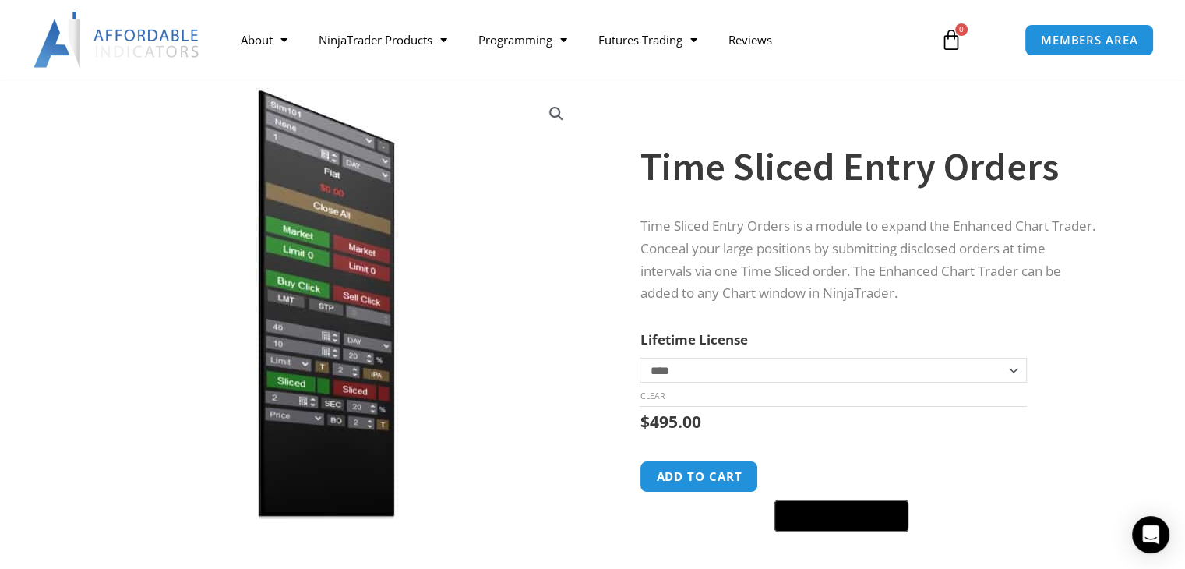
scroll to position [76, 0]
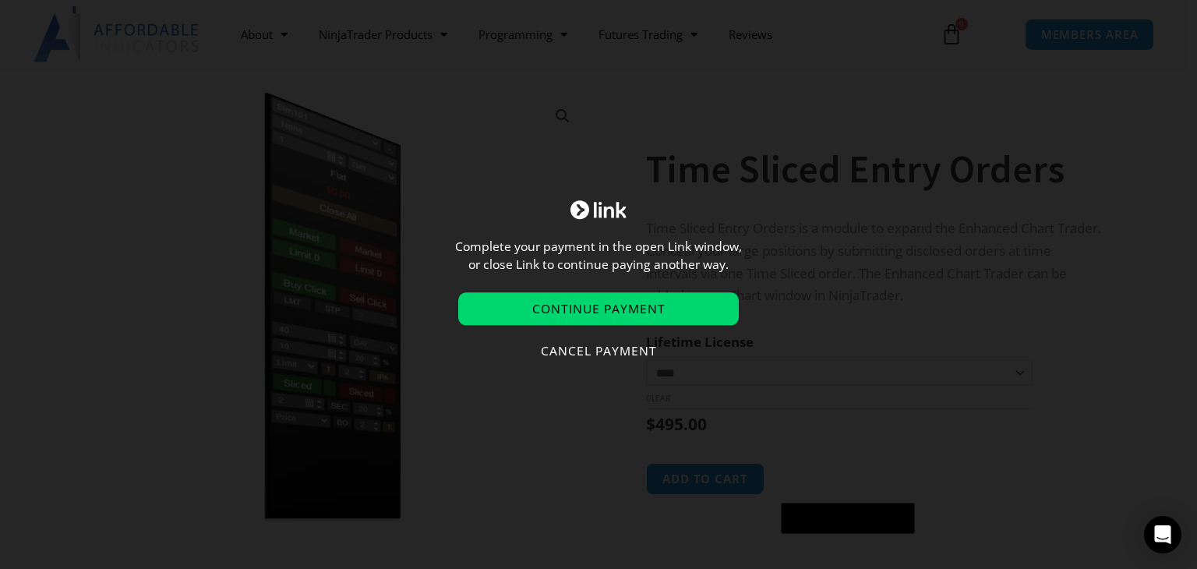
click at [836, 107] on div "Complete your payment in the open Link window, or close Link to continue paying…" at bounding box center [598, 284] width 1197 height 569
click at [586, 344] on button "Cancel payment" at bounding box center [598, 352] width 281 height 34
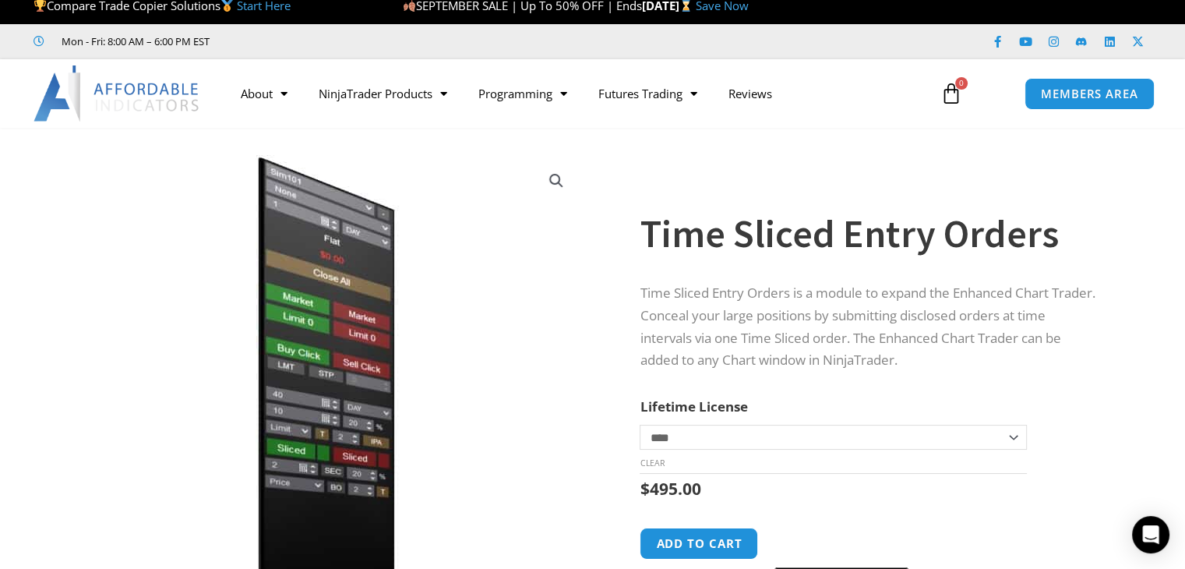
scroll to position [0, 0]
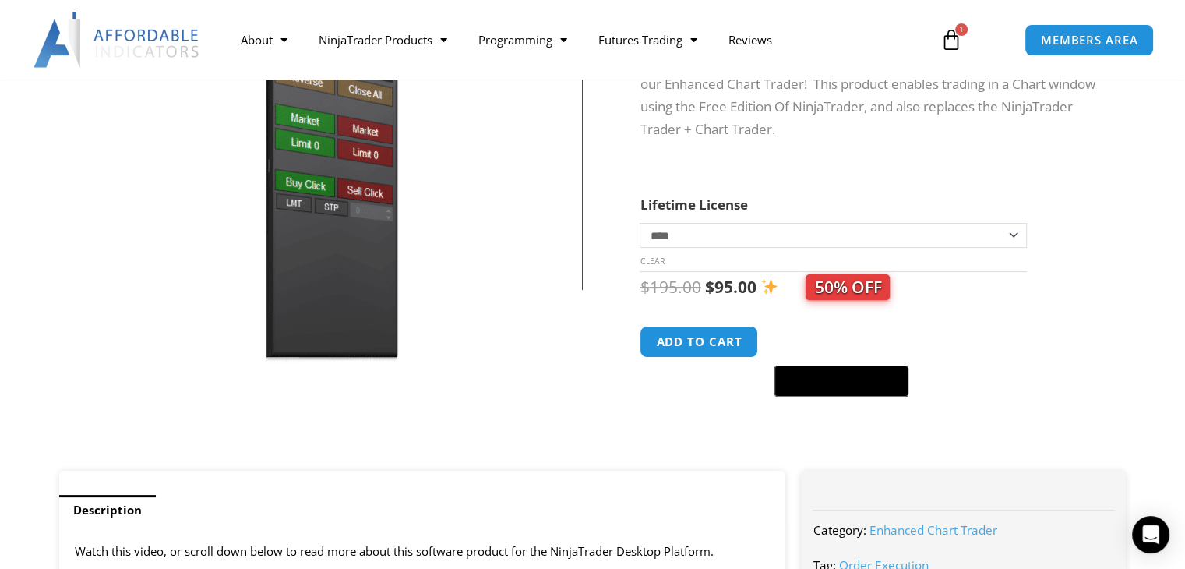
scroll to position [209, 0]
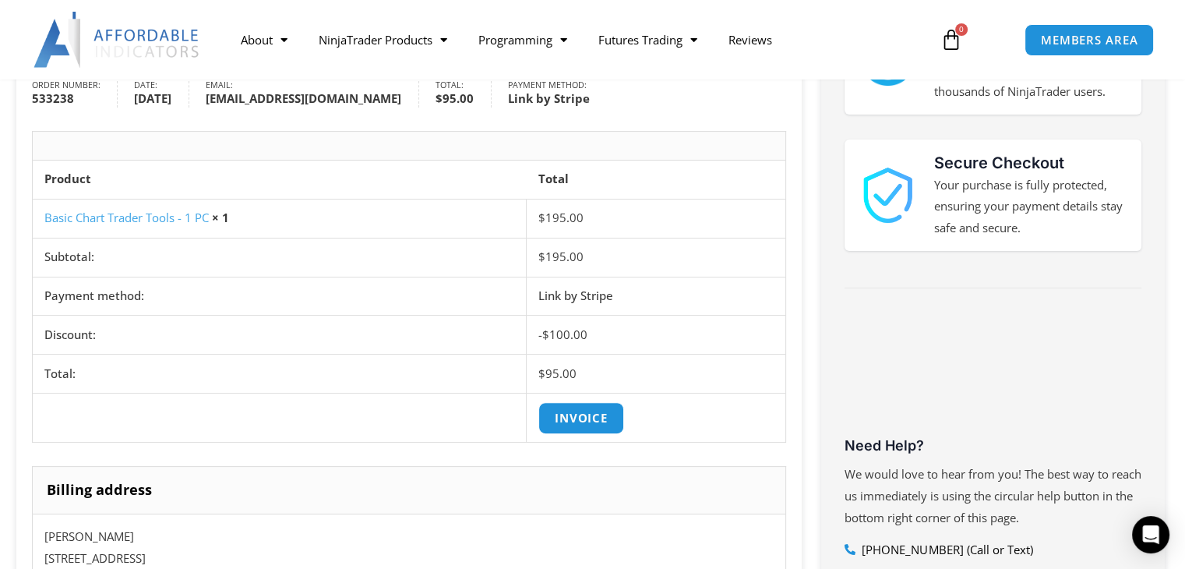
scroll to position [457, 0]
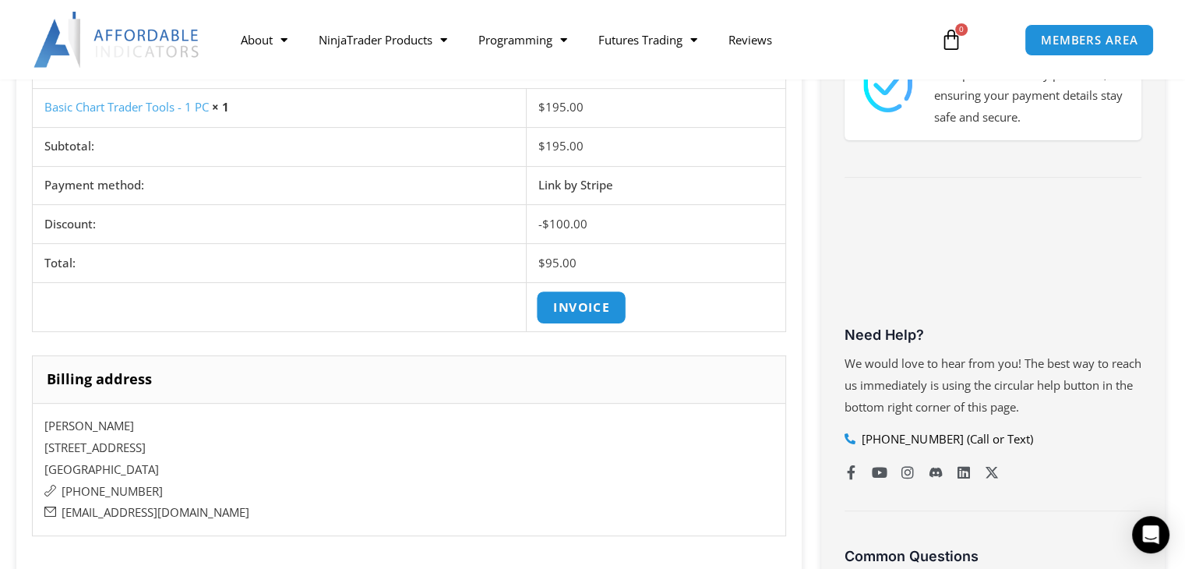
click at [577, 302] on link "Invoice" at bounding box center [581, 308] width 90 height 34
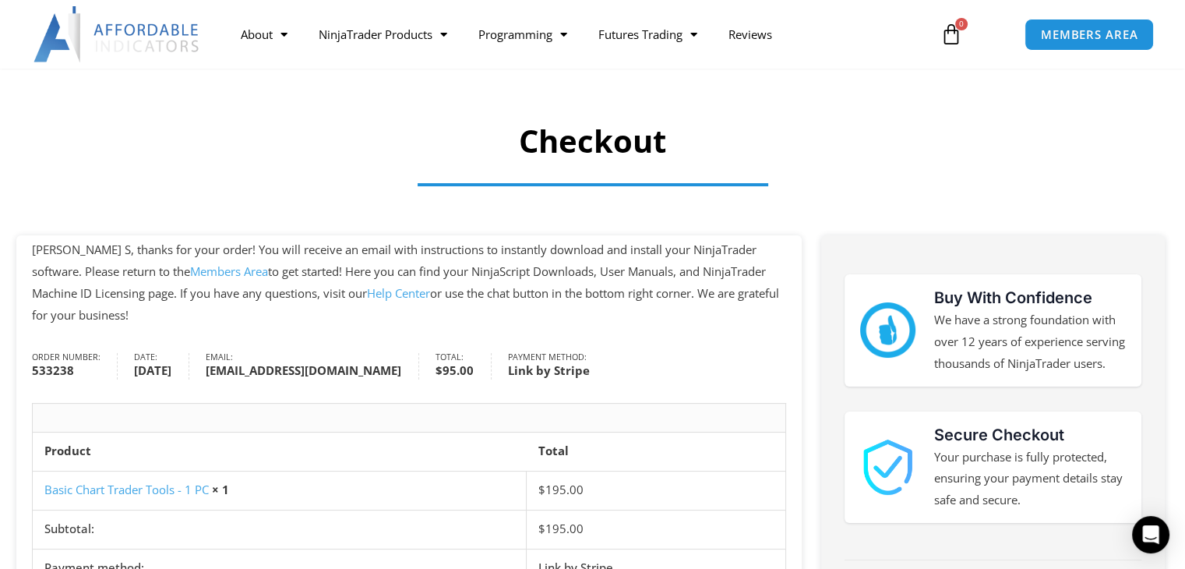
scroll to position [0, 0]
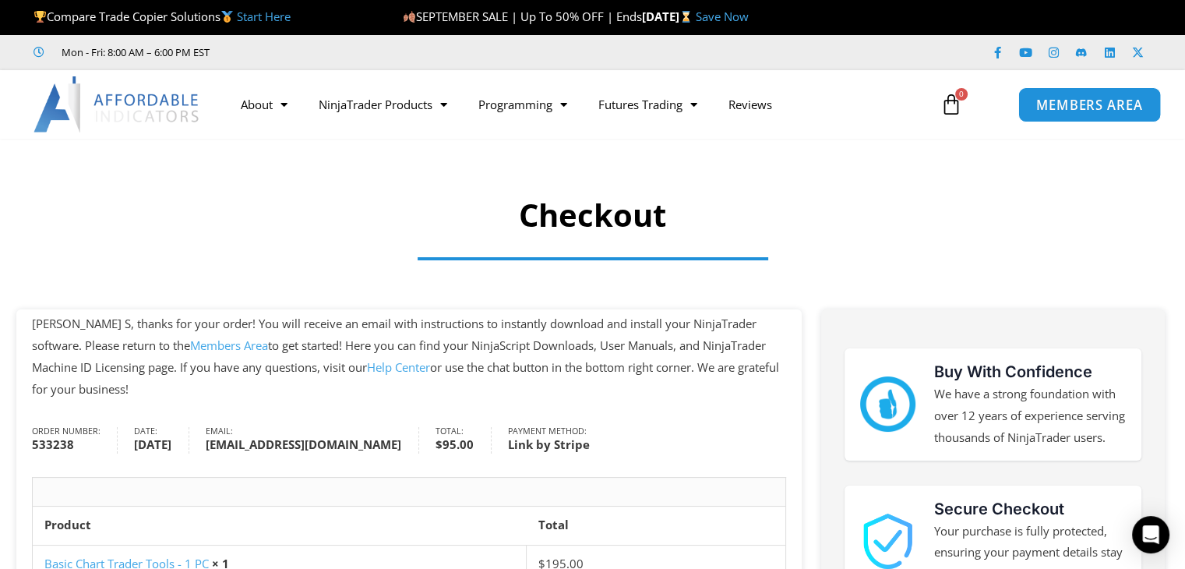
click at [1057, 110] on span "MEMBERS AREA" at bounding box center [1089, 104] width 107 height 13
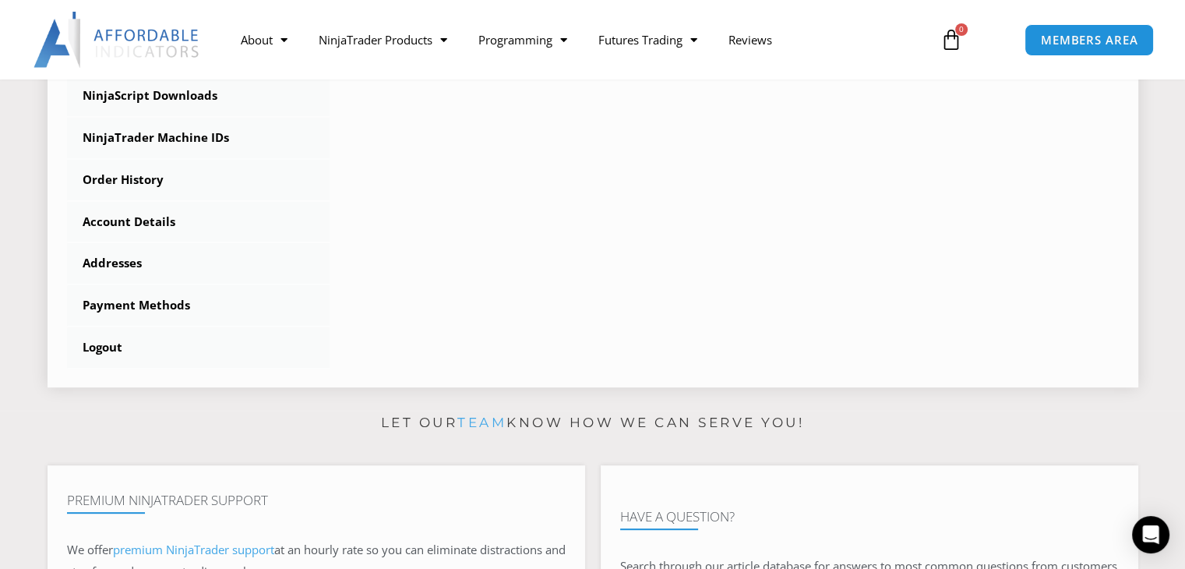
scroll to position [561, 0]
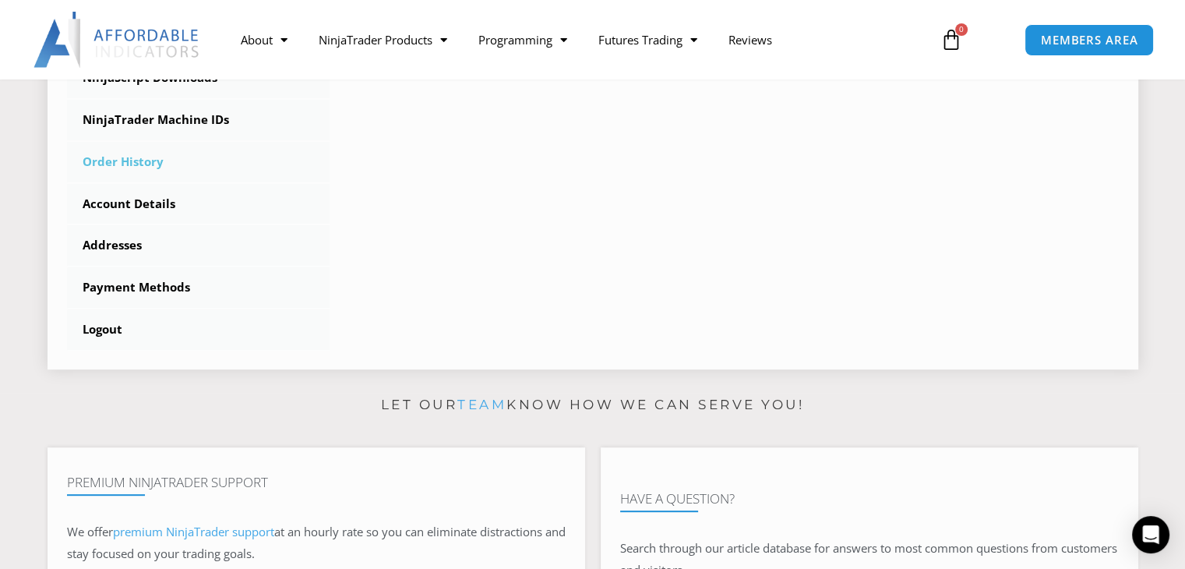
click at [127, 165] on link "Order History" at bounding box center [198, 162] width 263 height 41
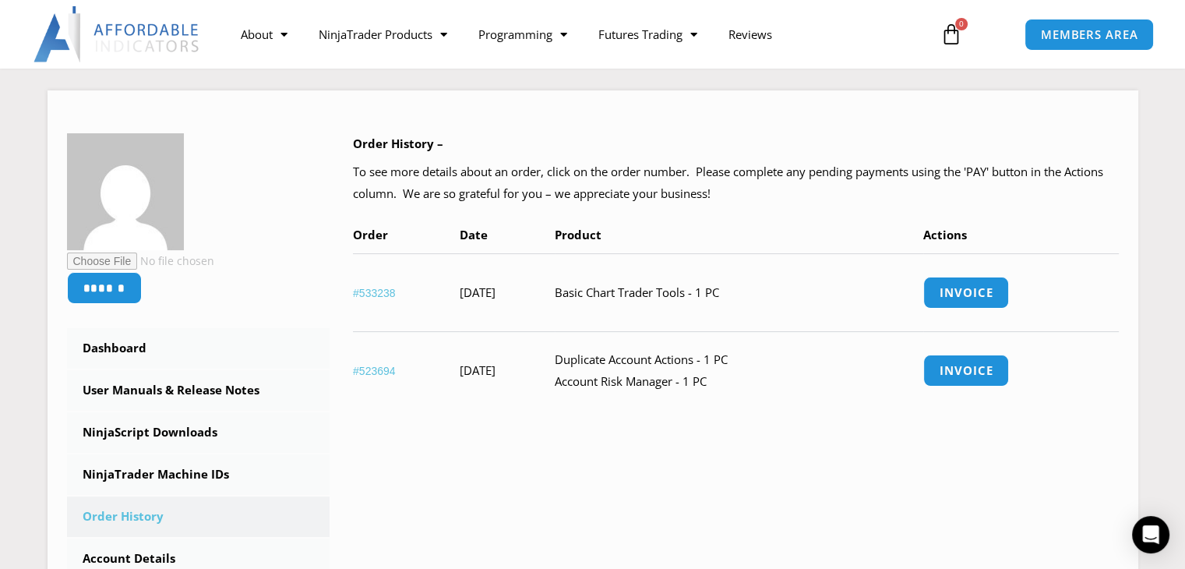
scroll to position [209, 0]
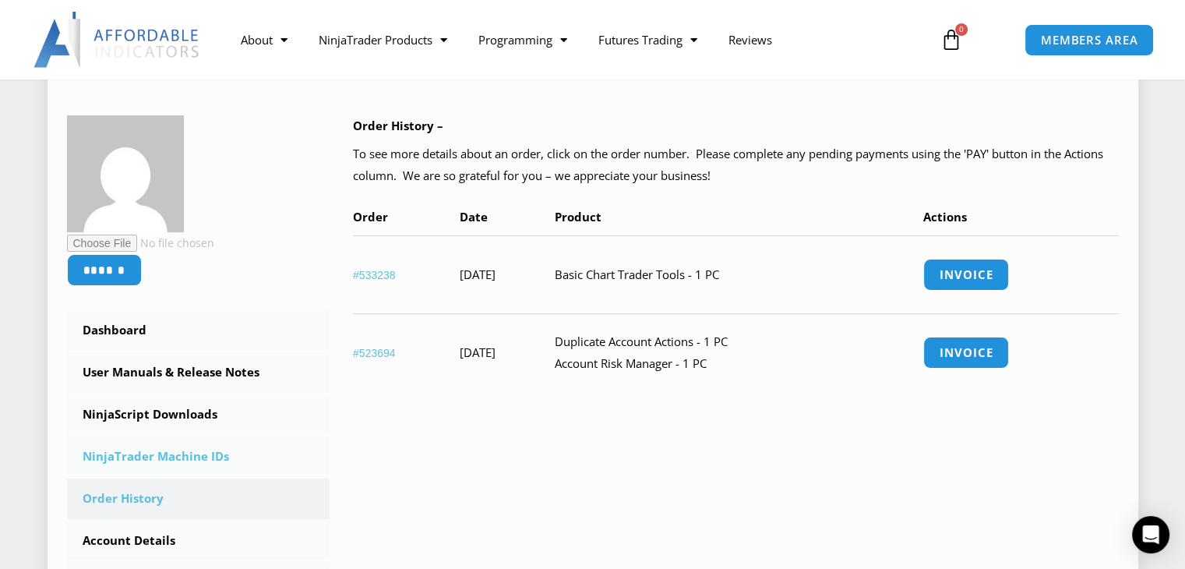
click at [144, 459] on link "NinjaTrader Machine IDs" at bounding box center [198, 456] width 263 height 41
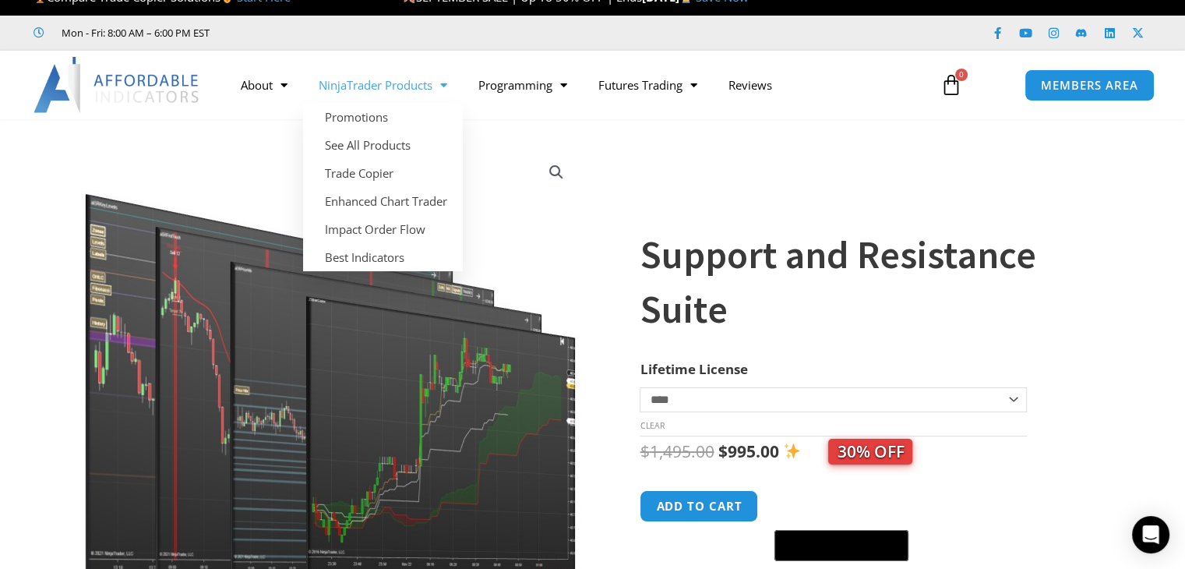
scroll to position [19, 0]
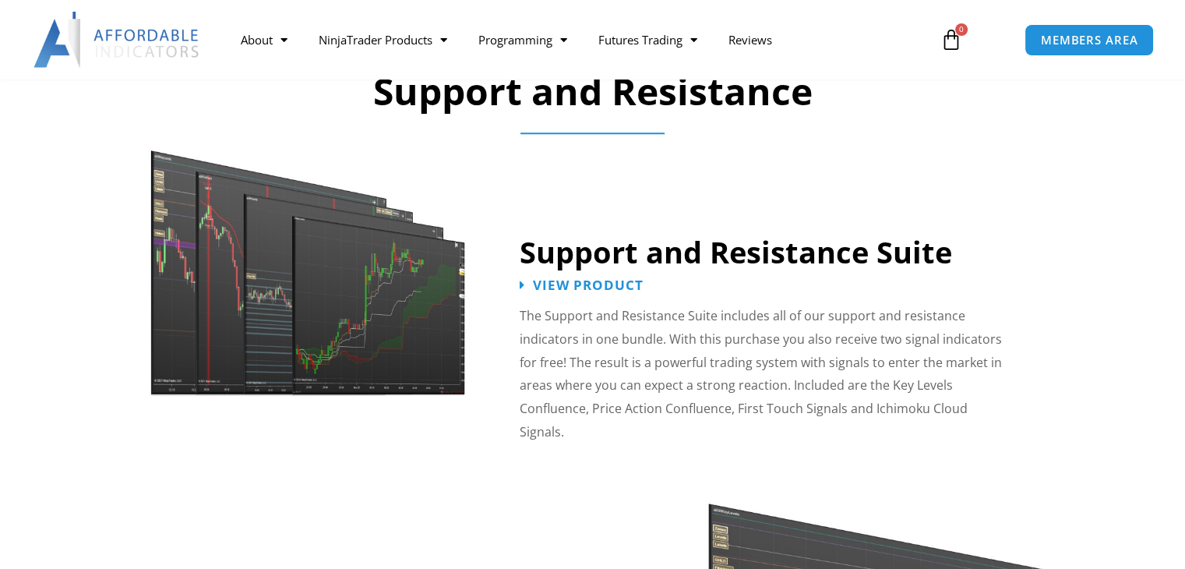
scroll to position [1311, 0]
